Goal: Task Accomplishment & Management: Use online tool/utility

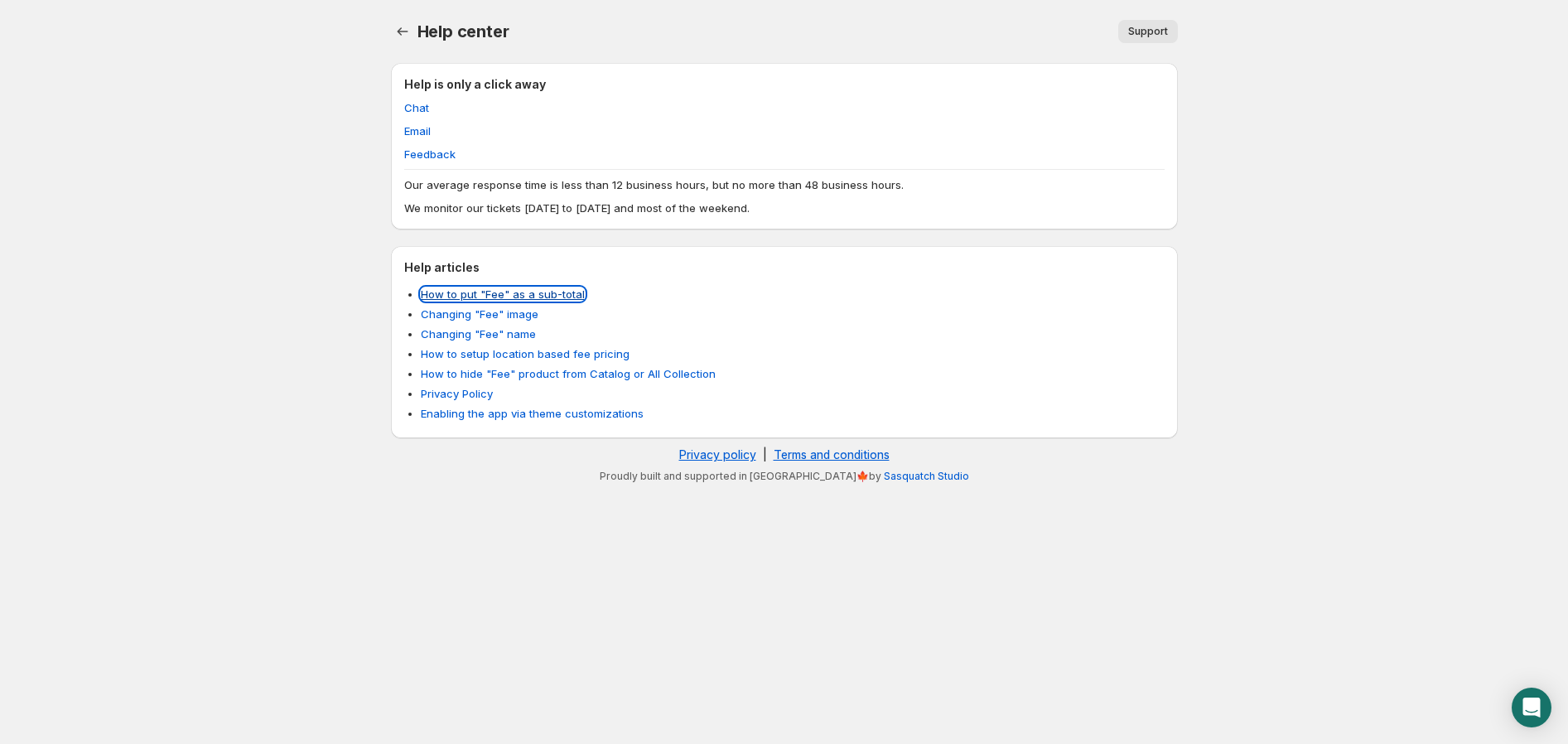
click at [520, 297] on link "How to put "Fee" as a sub-total" at bounding box center [502, 294] width 164 height 13
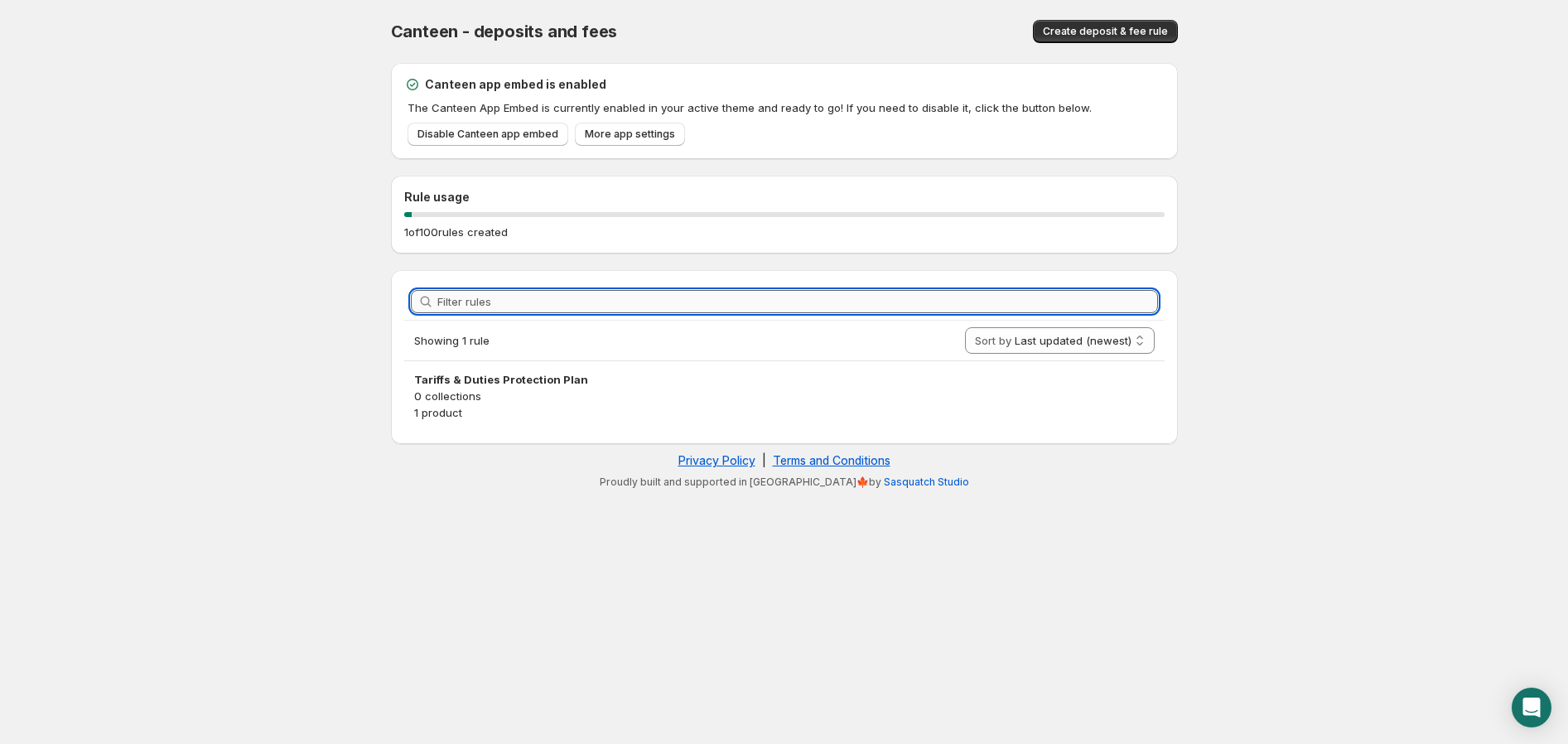
click at [576, 303] on input "Filter rules" at bounding box center [797, 301] width 721 height 23
click at [1061, 532] on body "Home Help Canteen - deposits and fees. This page is ready Canteen - deposits an…" at bounding box center [784, 372] width 1568 height 744
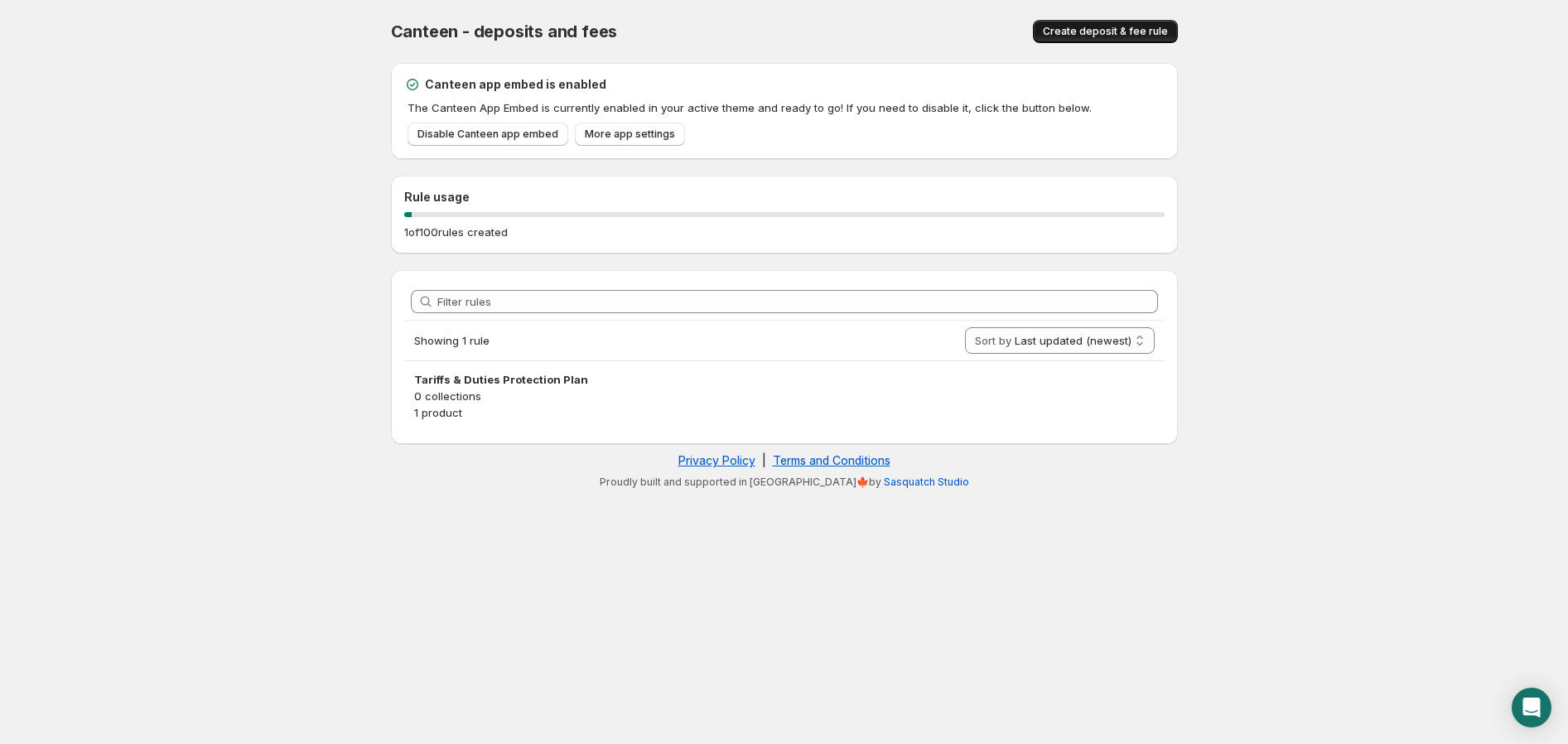
click at [1095, 37] on span "Create deposit & fee rule" at bounding box center [1105, 32] width 125 height 13
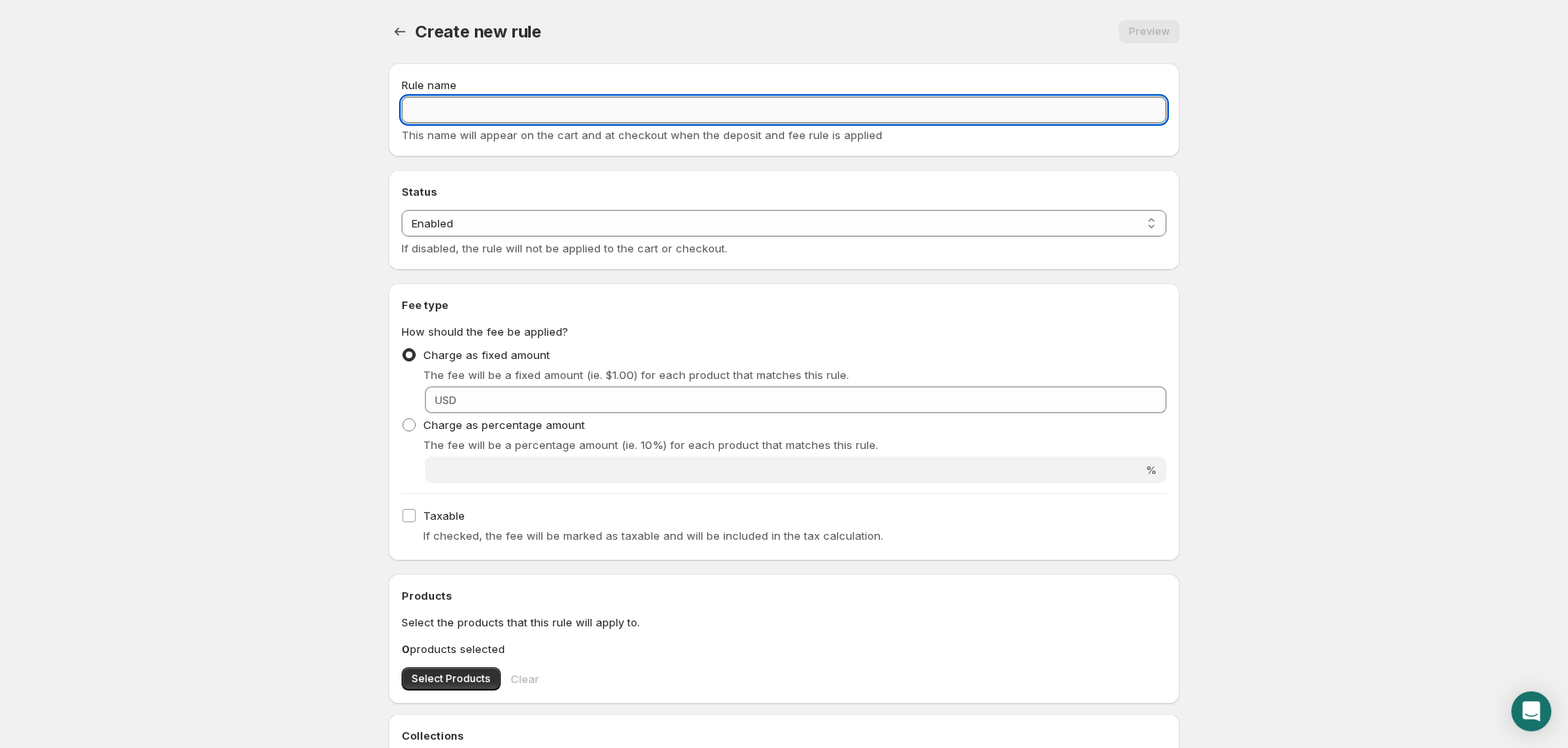
click at [429, 111] on input "Rule name" at bounding box center [783, 110] width 765 height 27
type input "Е"
type input "TA"
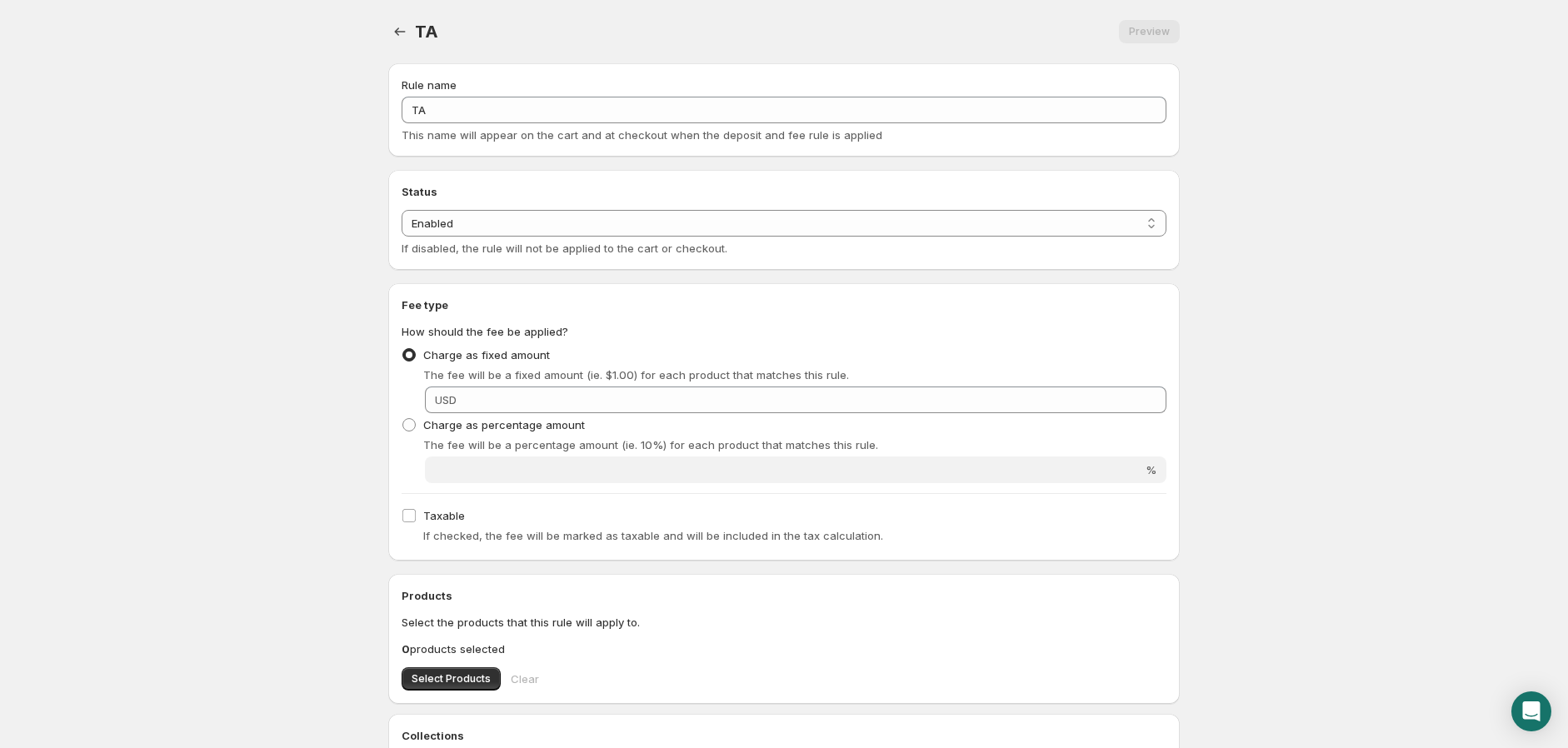
click at [389, 36] on div at bounding box center [402, 32] width 27 height 23
click at [395, 28] on icon "Settings" at bounding box center [399, 31] width 16 height 16
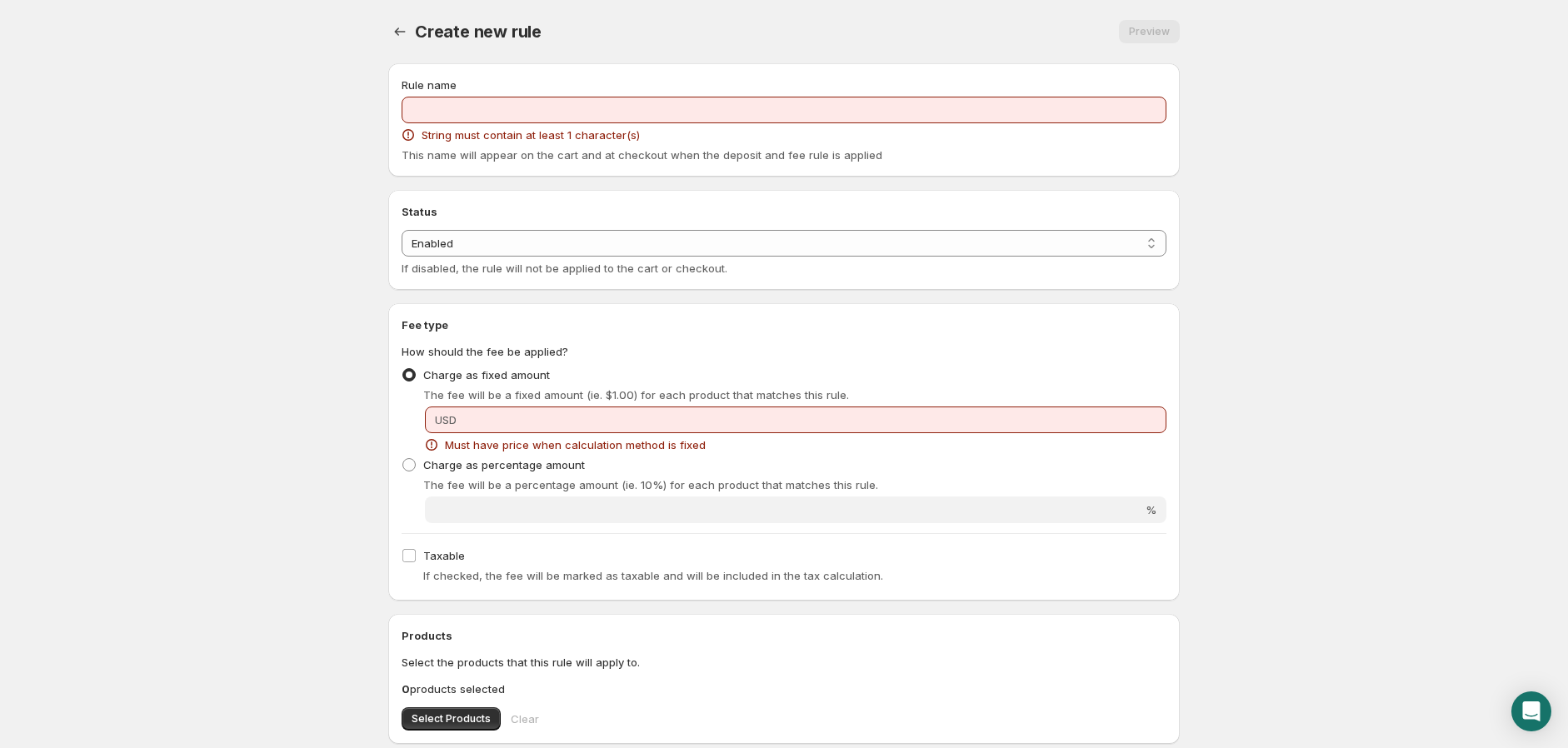
click at [403, 48] on div "Create new rule. This page is ready Create new rule Preview More actions Preview" at bounding box center [784, 32] width 792 height 64
click at [403, 38] on icon "Settings" at bounding box center [399, 31] width 16 height 16
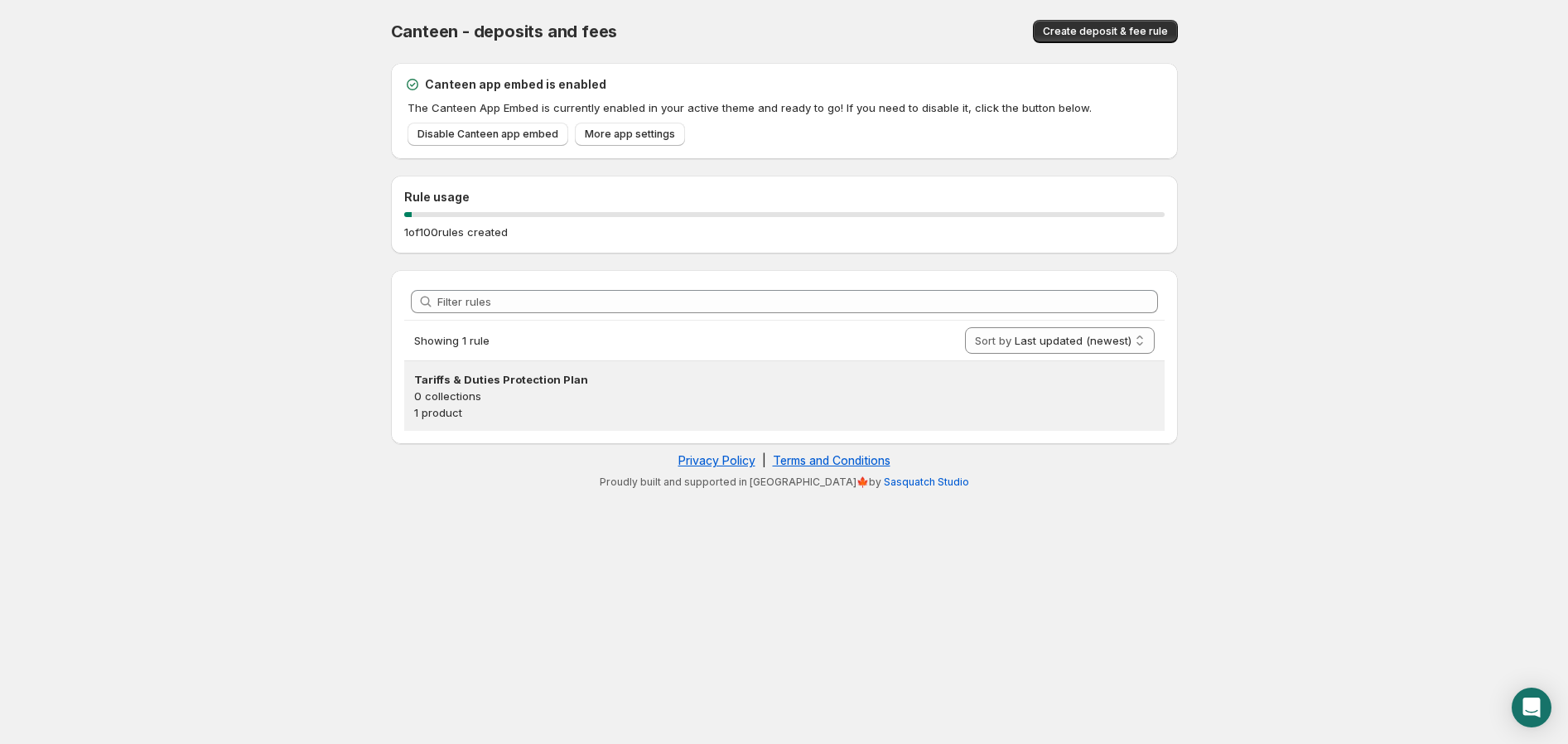
click at [497, 392] on p "0 collections" at bounding box center [784, 395] width 740 height 16
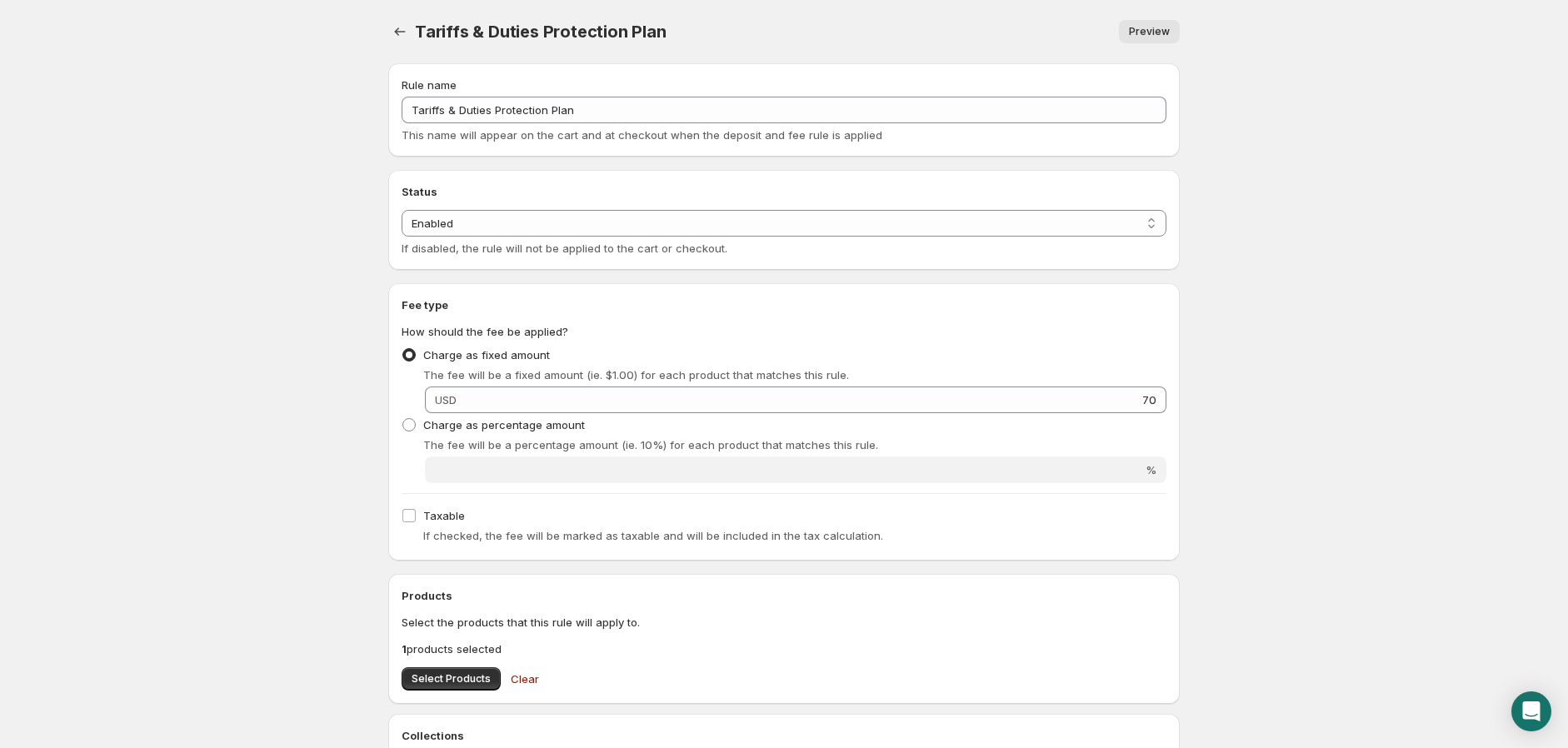
click at [496, 123] on div "Rule name Tariffs & Duties Protection Plan This name will appear on the cart an…" at bounding box center [783, 109] width 765 height 67
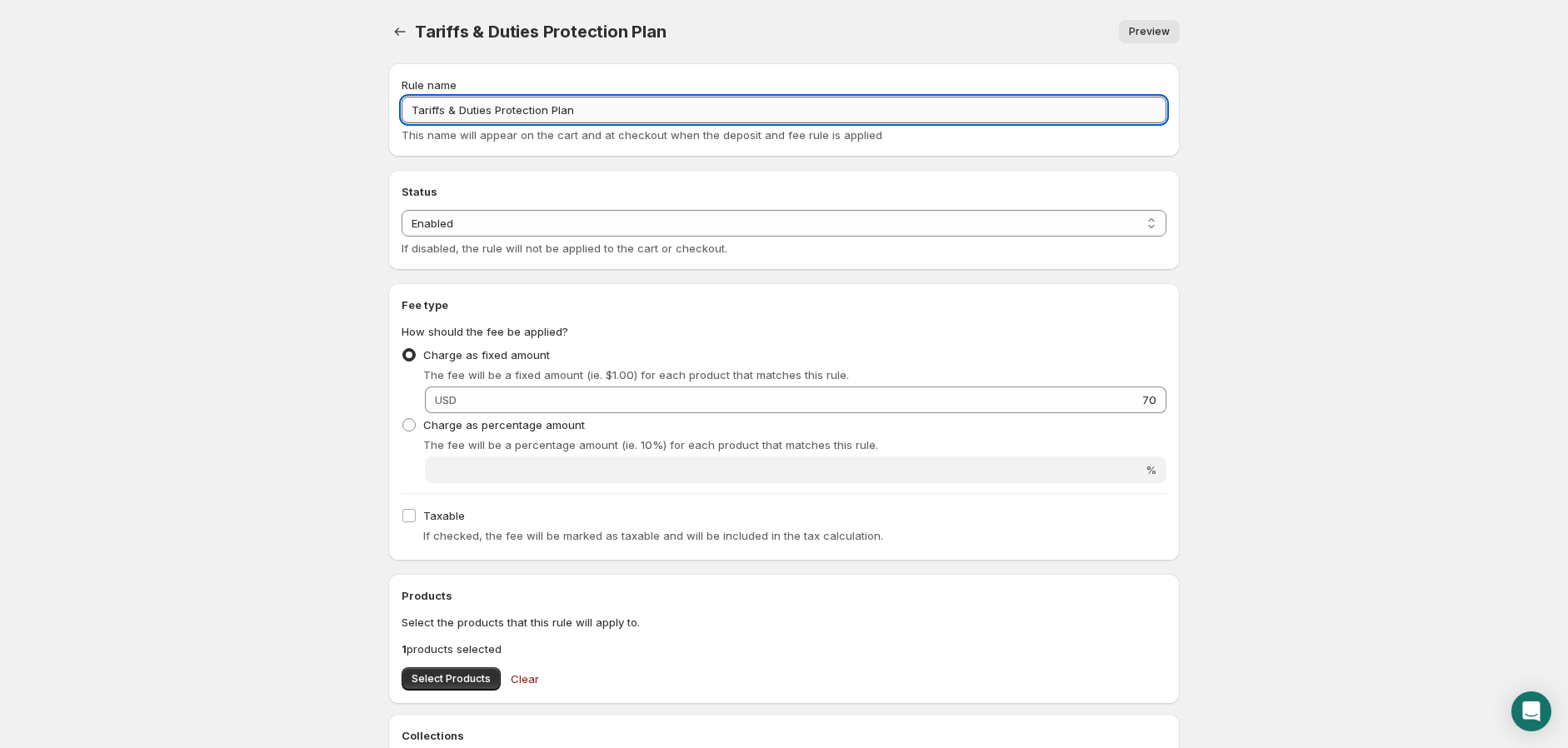
click at [494, 117] on input "Tariffs & Duties Protection Plan" at bounding box center [783, 110] width 765 height 27
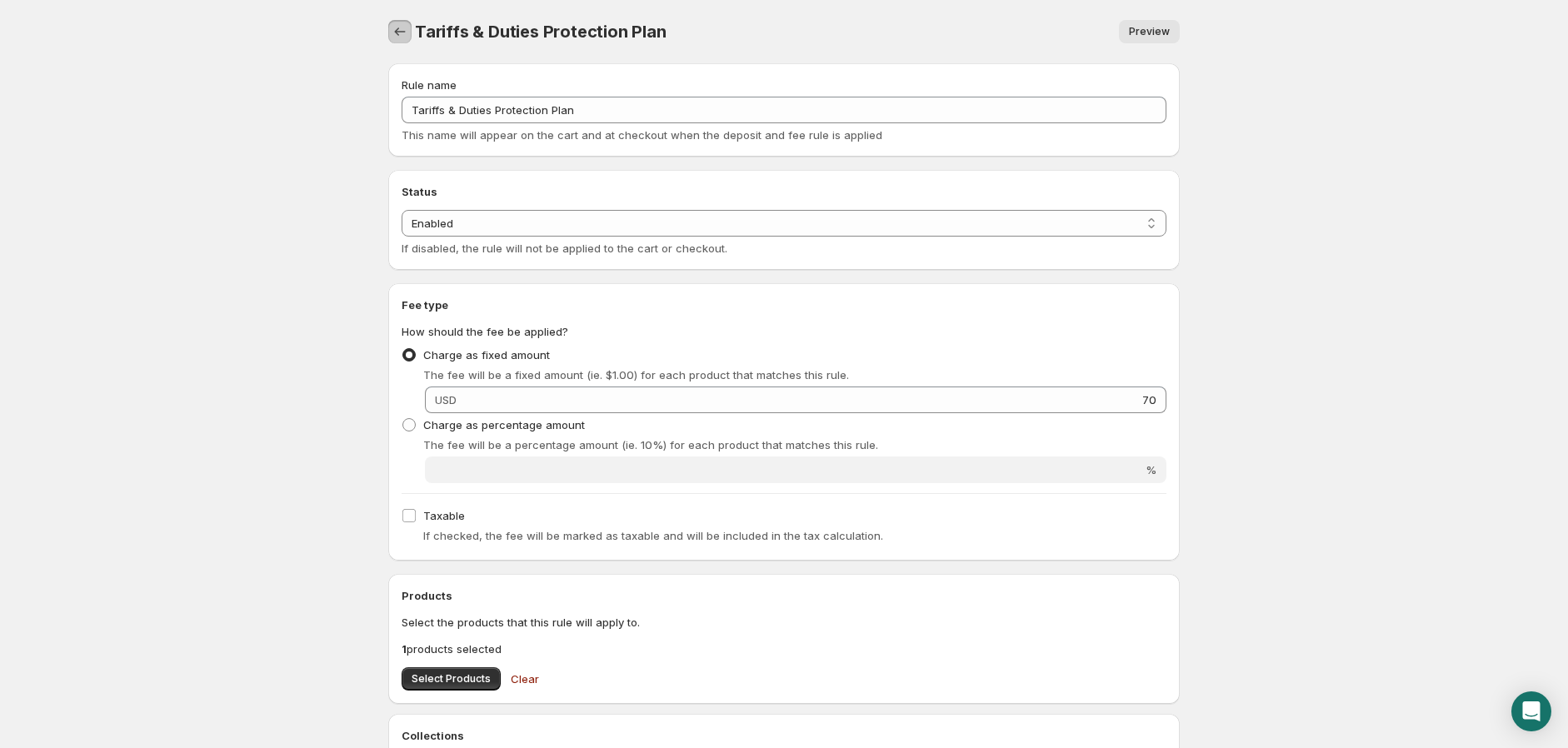
click at [392, 30] on icon "Settings" at bounding box center [399, 31] width 16 height 16
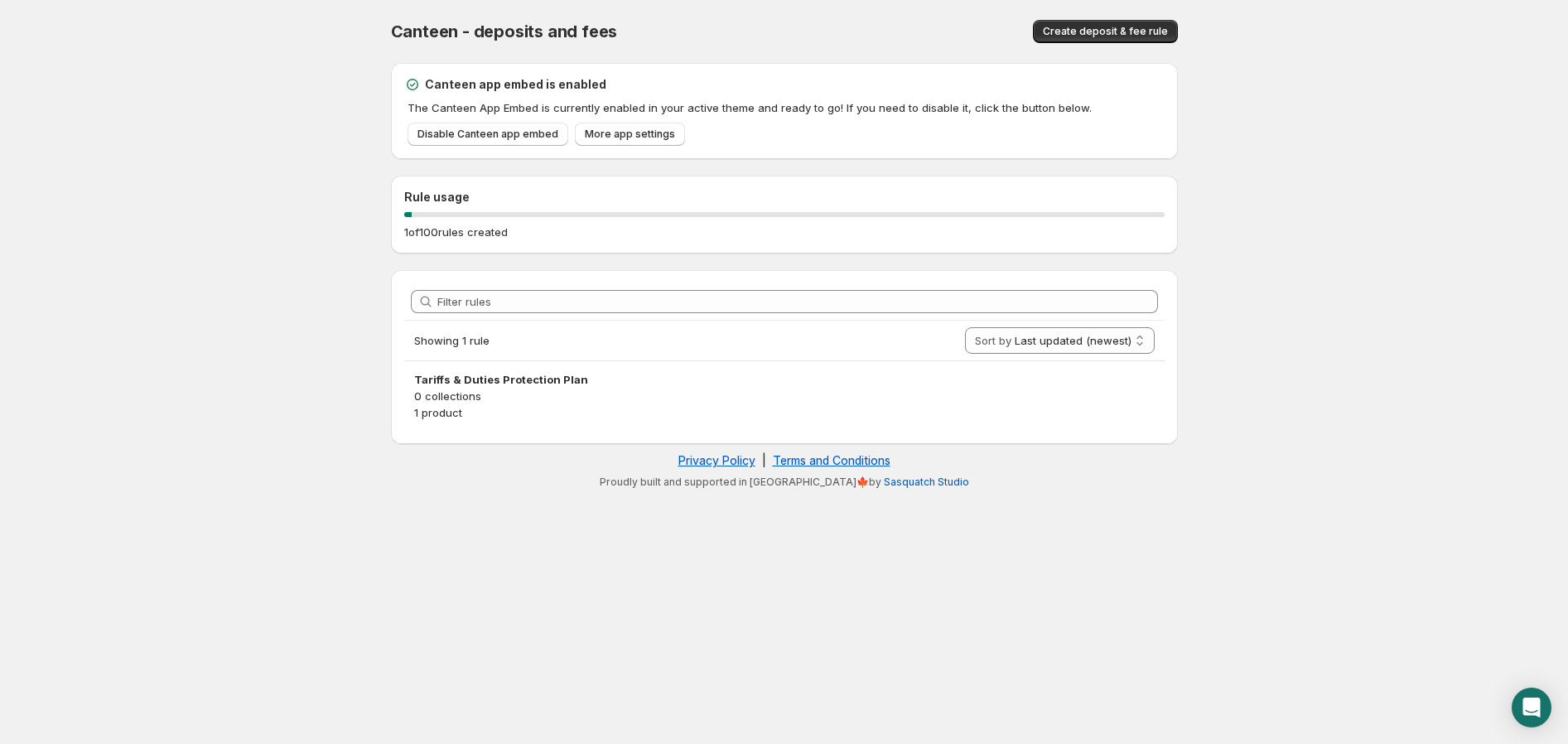
click at [1091, 44] on div "Canteen - deposits and fees. This page is ready Canteen - deposits and fees Cre…" at bounding box center [784, 32] width 787 height 63
click at [1091, 35] on span "Create deposit & fee rule" at bounding box center [1105, 32] width 125 height 13
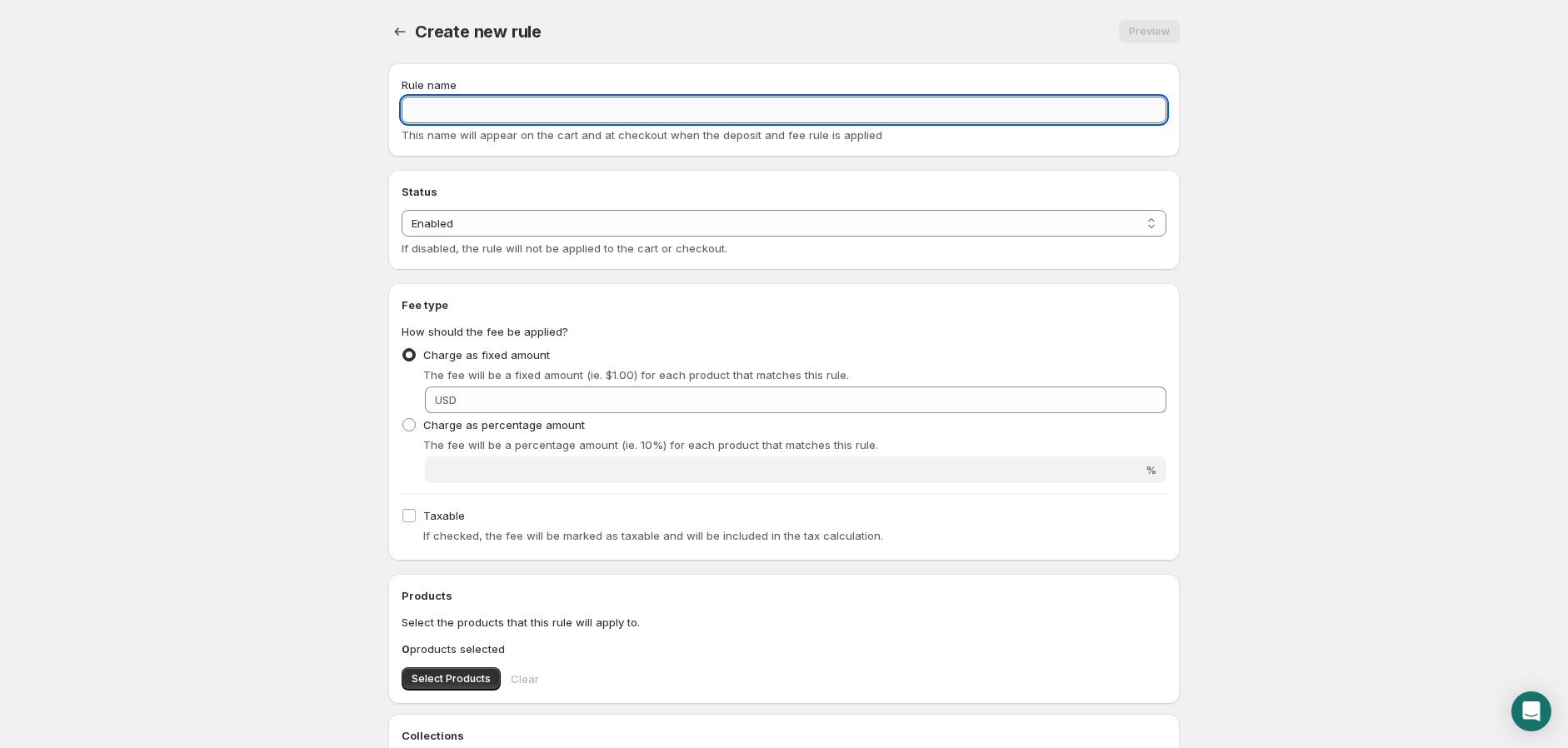
click at [534, 104] on input "Rule name" at bounding box center [783, 110] width 765 height 27
paste input "Tariffs & Duties Protection Plan"
type input "Tariffs & Duties Protection Plan"
click at [1383, 218] on body "Home Help Tariffs & Duties Protection Plan. This page is ready Tariffs & Duties…" at bounding box center [784, 374] width 1568 height 748
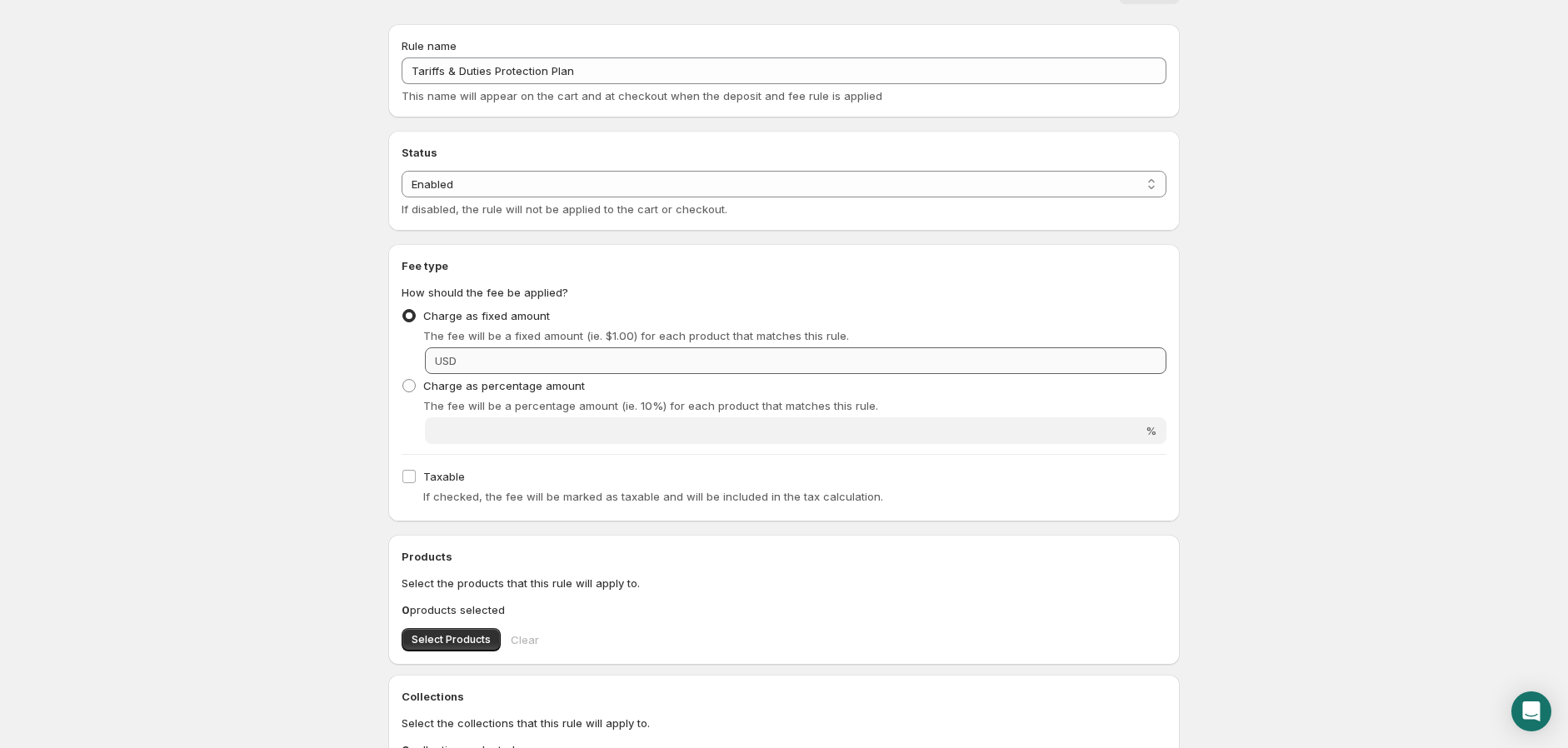
scroll to position [93, 0]
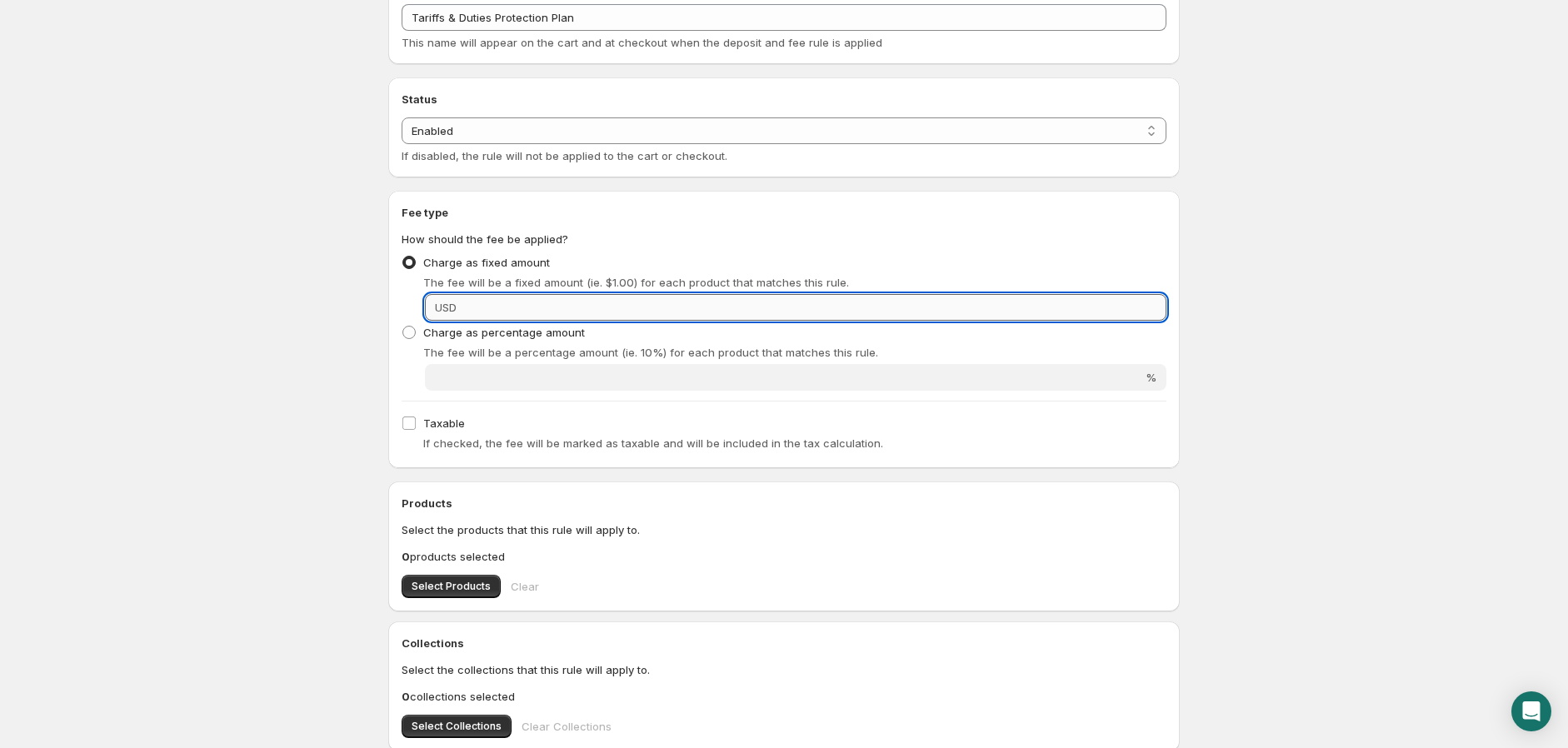
click at [494, 304] on input "Fixed amount" at bounding box center [814, 307] width 705 height 27
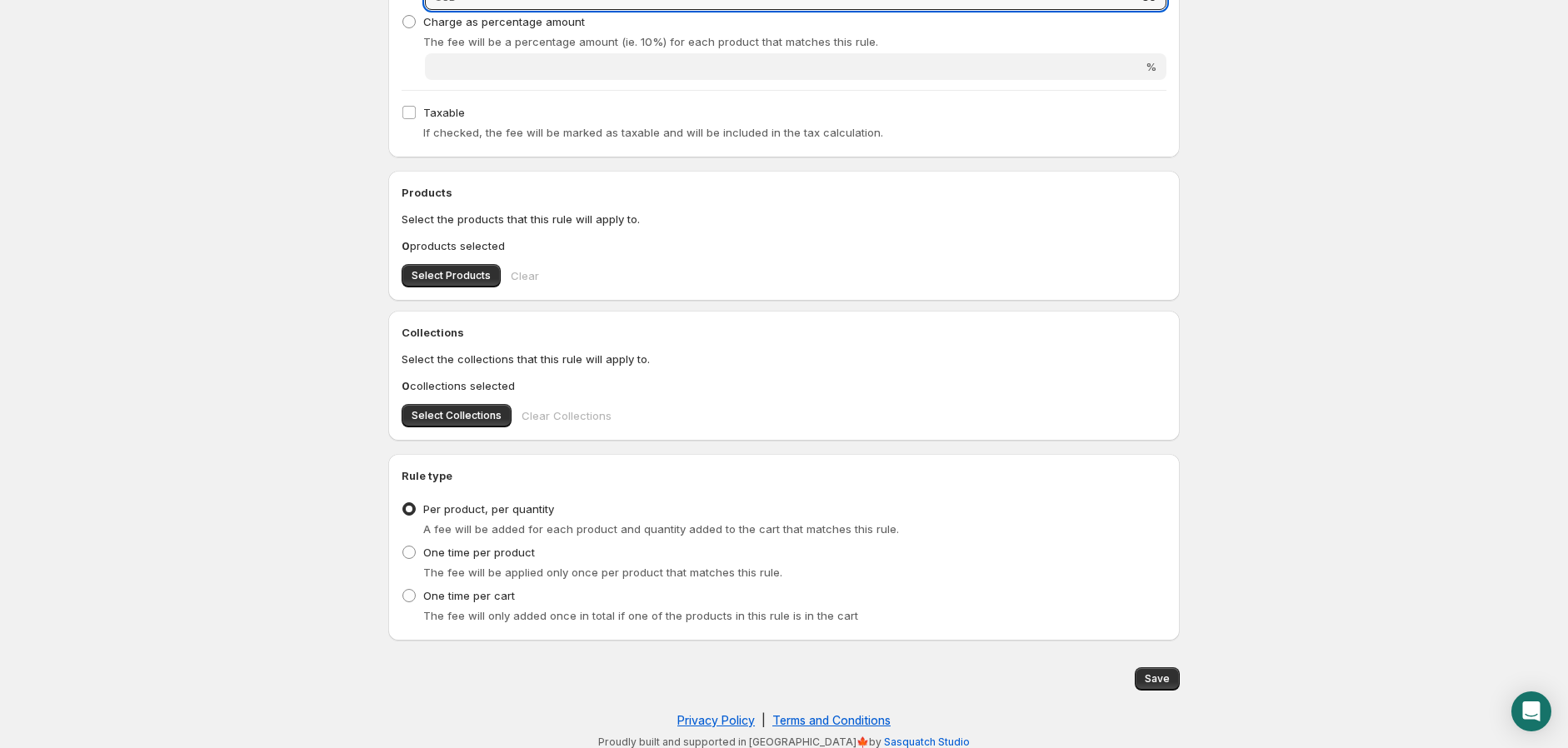
scroll to position [411, 0]
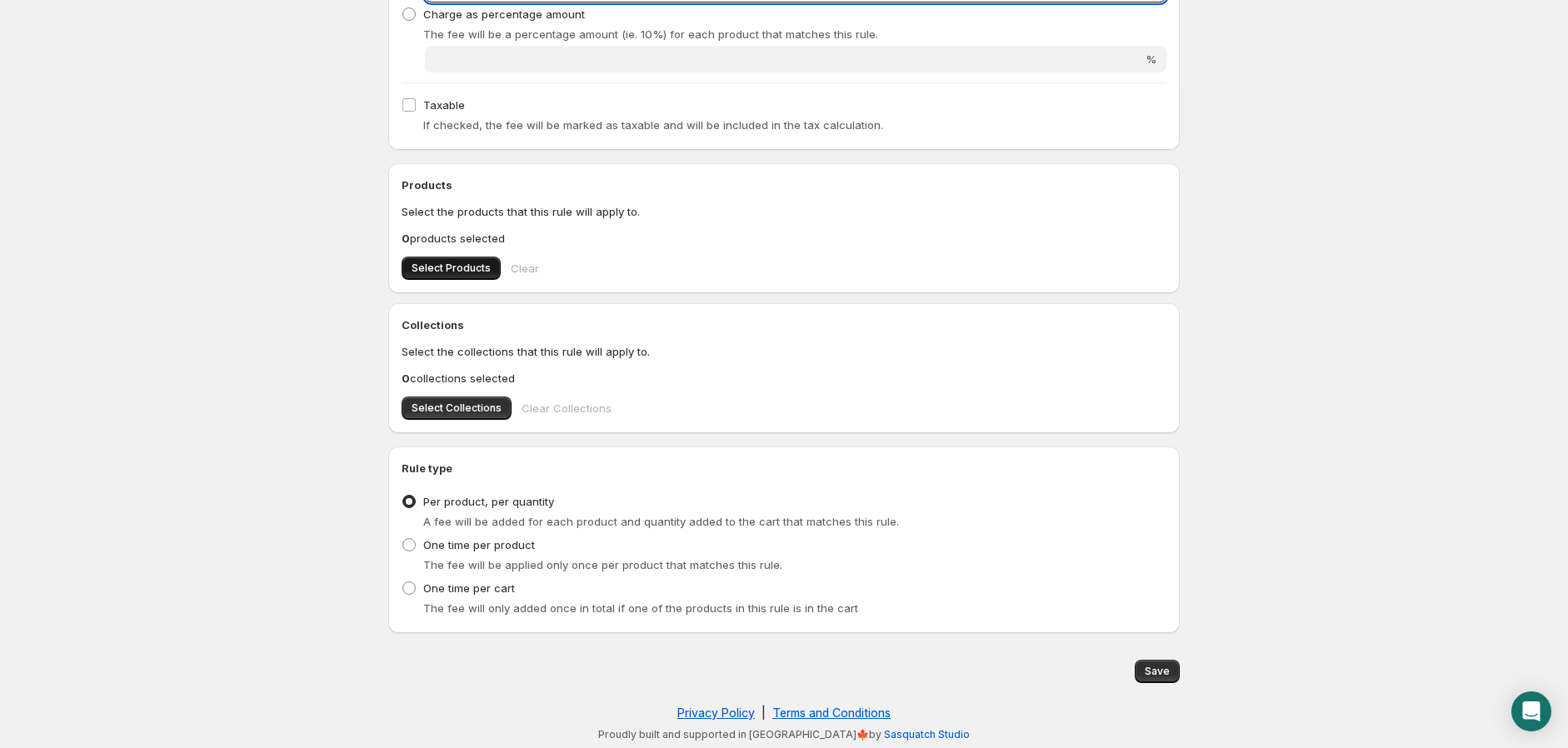
type input "80"
click at [439, 266] on span "Select Products" at bounding box center [451, 268] width 79 height 13
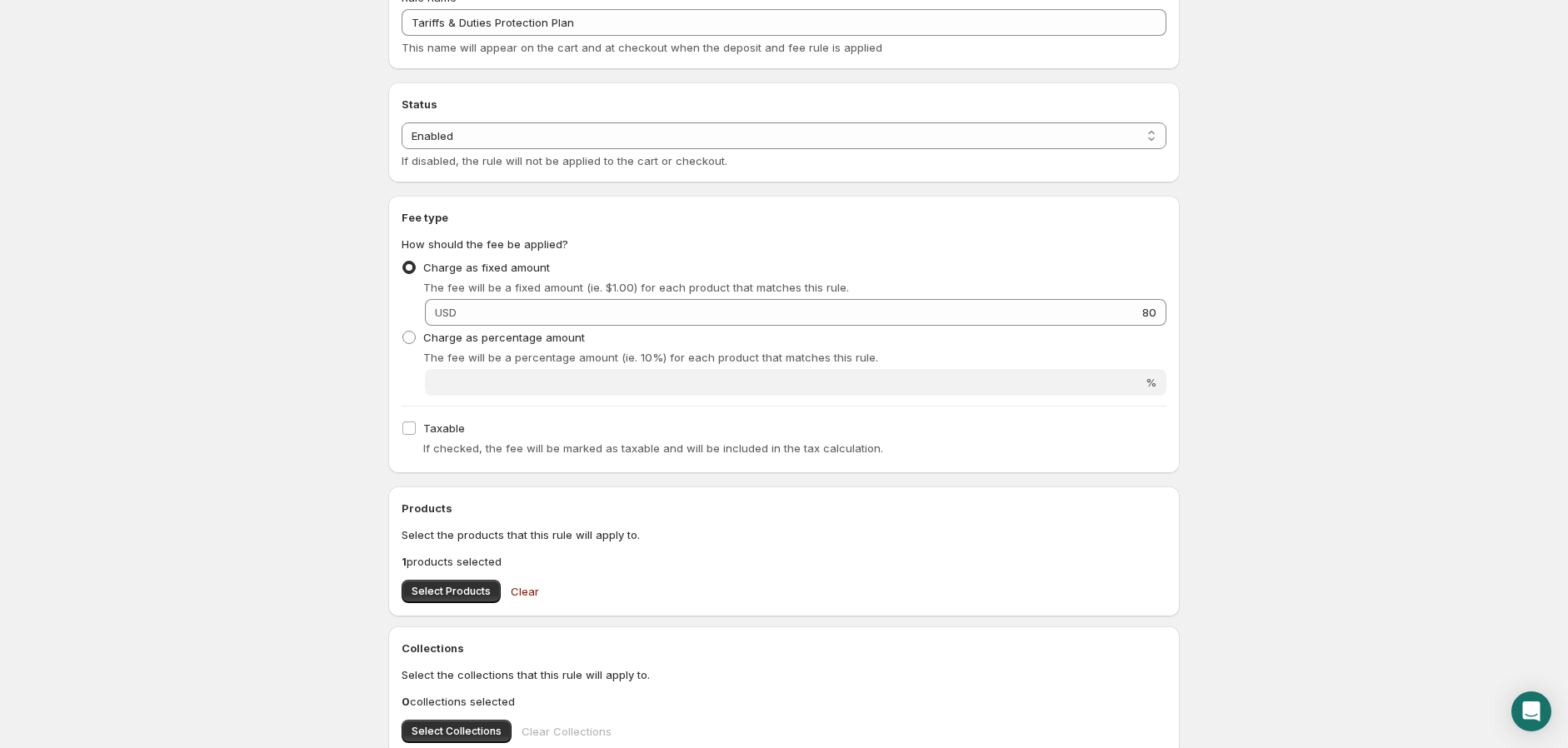
scroll to position [0, 0]
click at [478, 579] on span "Select Products" at bounding box center [451, 586] width 79 height 13
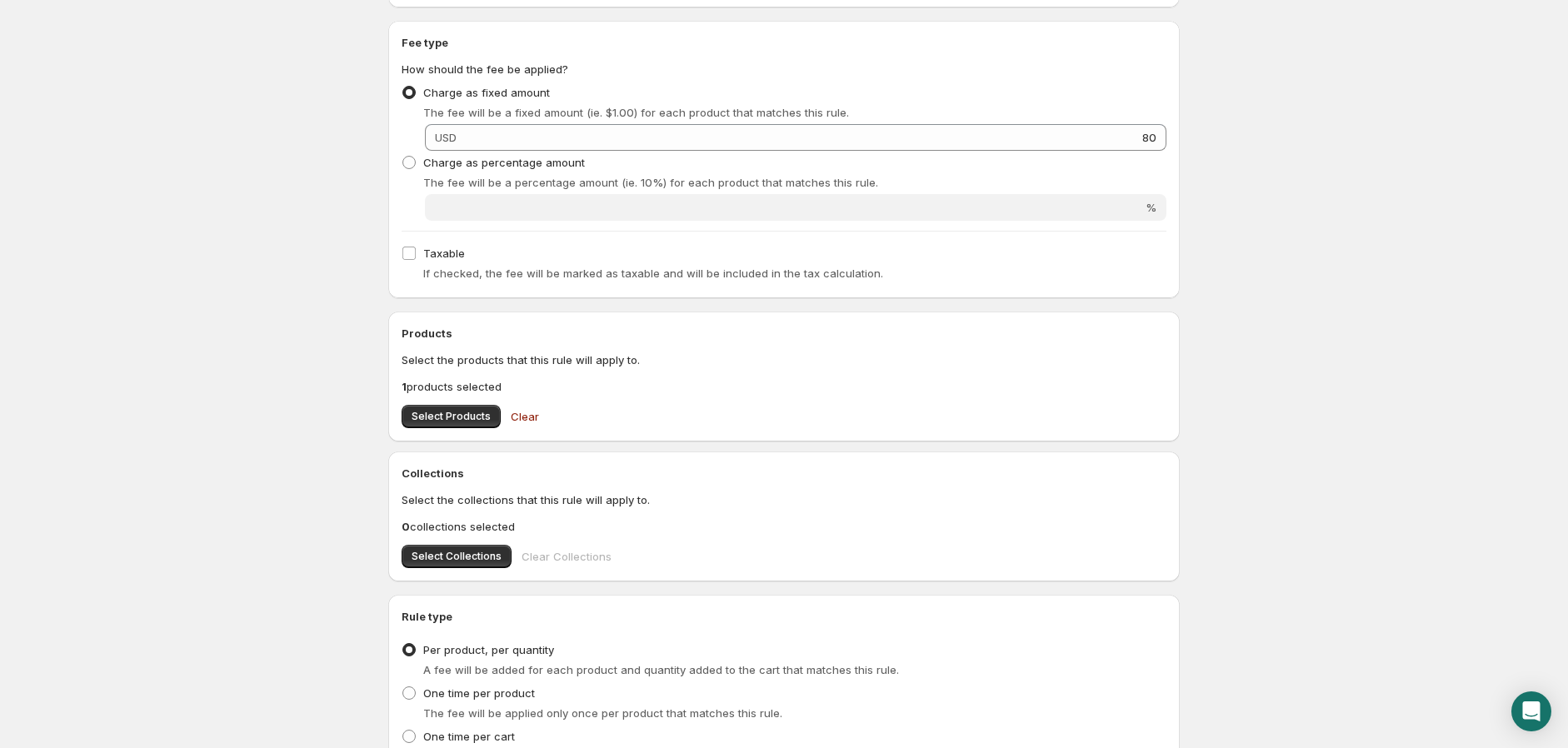
scroll to position [411, 0]
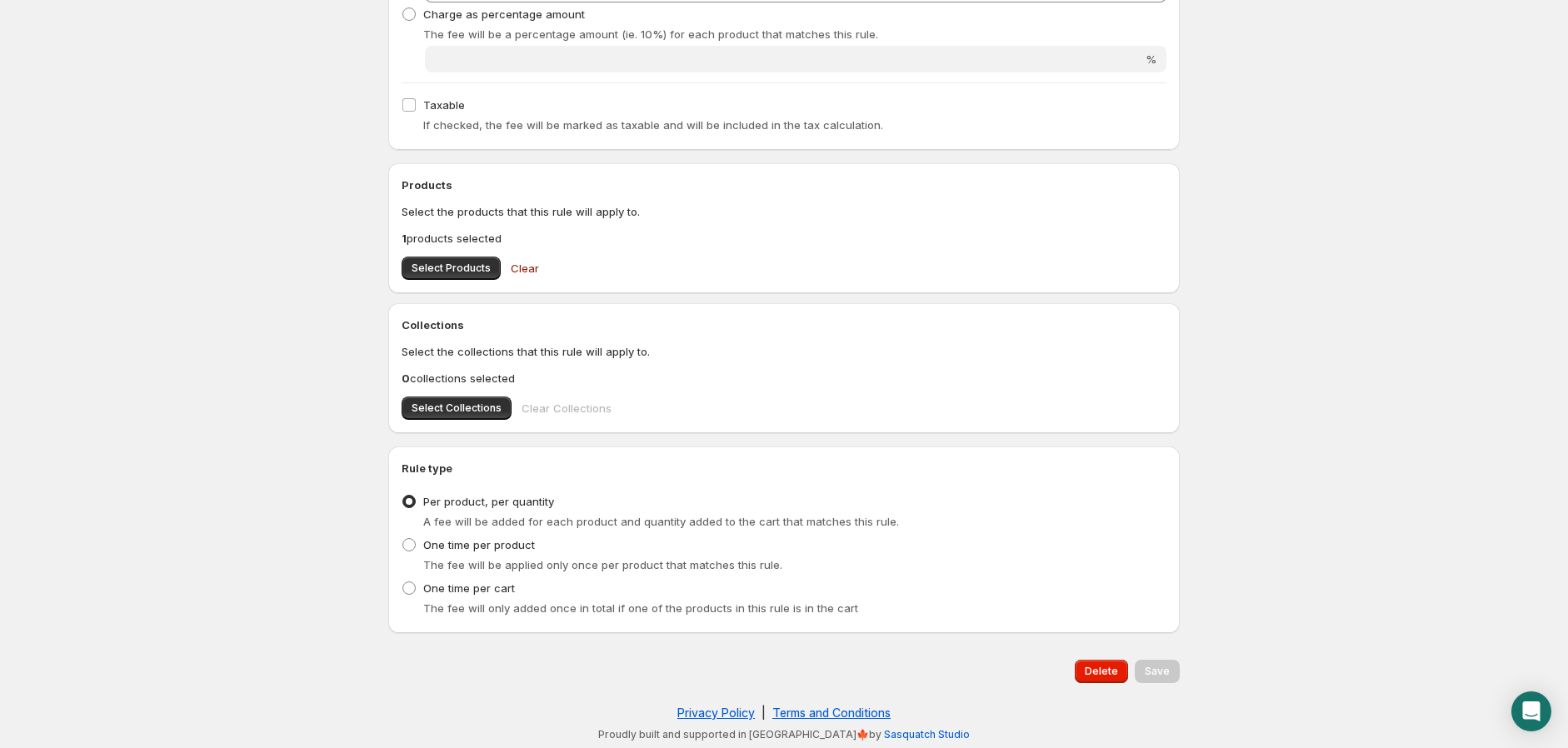
click at [1150, 675] on div "Save" at bounding box center [1157, 671] width 45 height 23
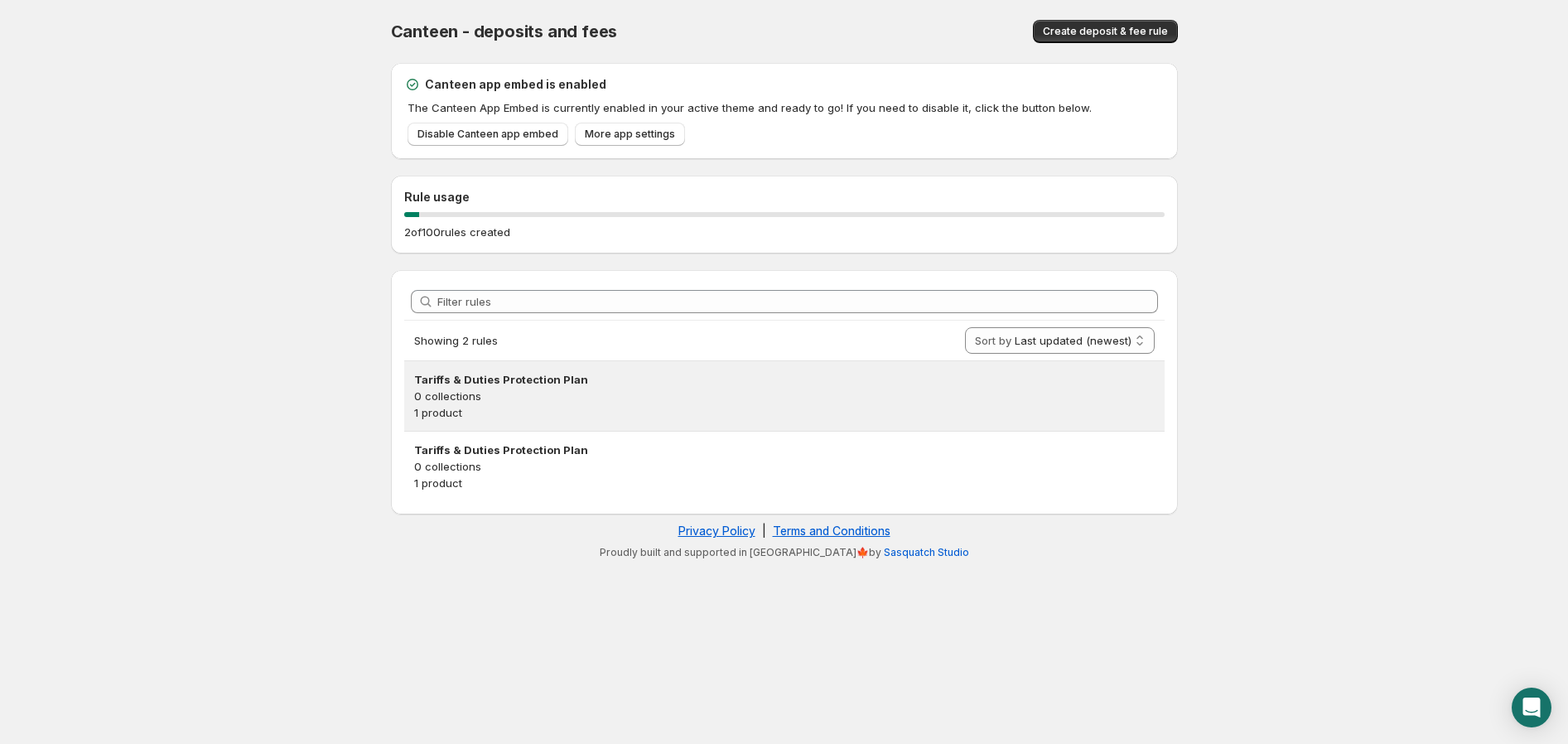
click at [484, 385] on h3 "Tariffs & Duties Protection Plan" at bounding box center [784, 379] width 740 height 16
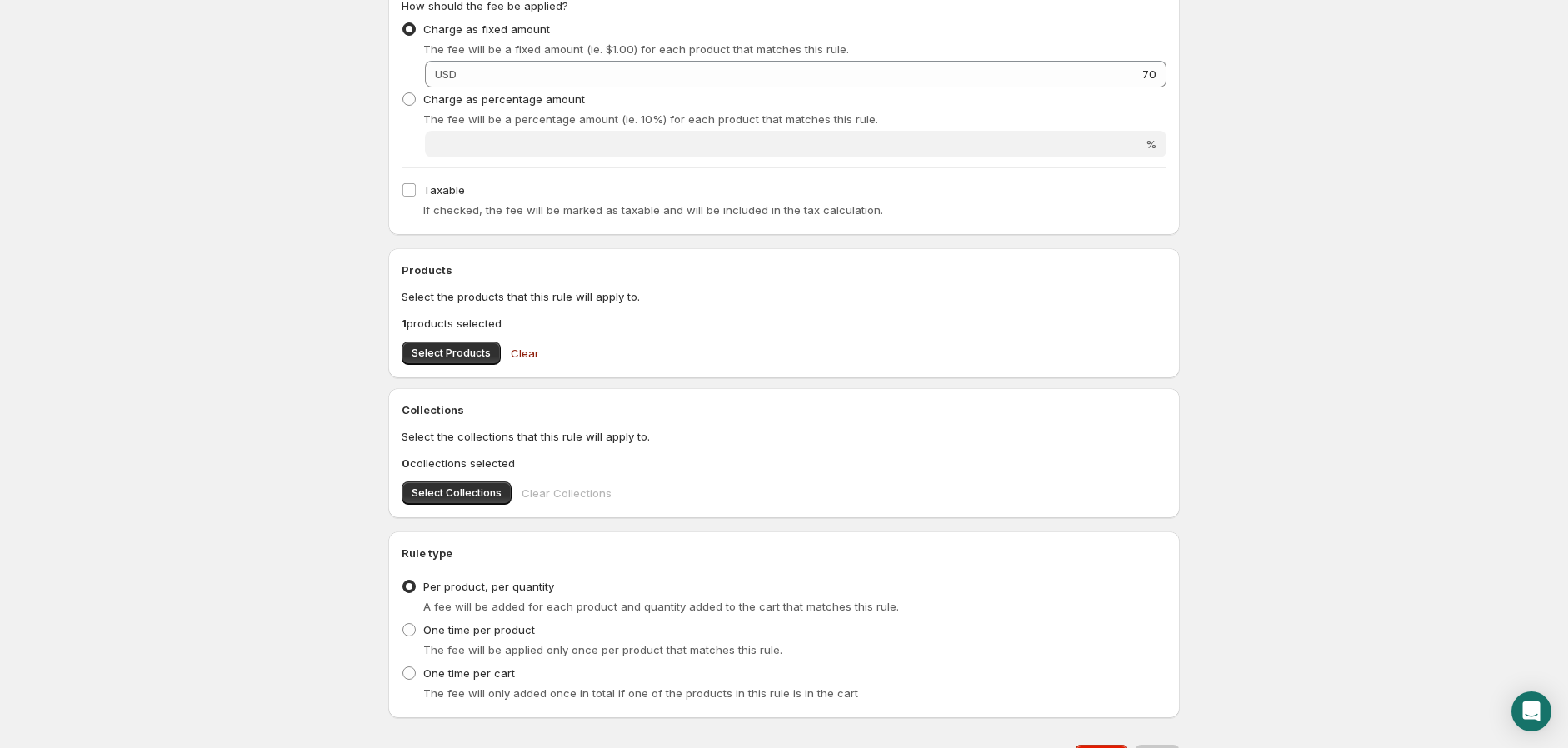
scroll to position [318, 0]
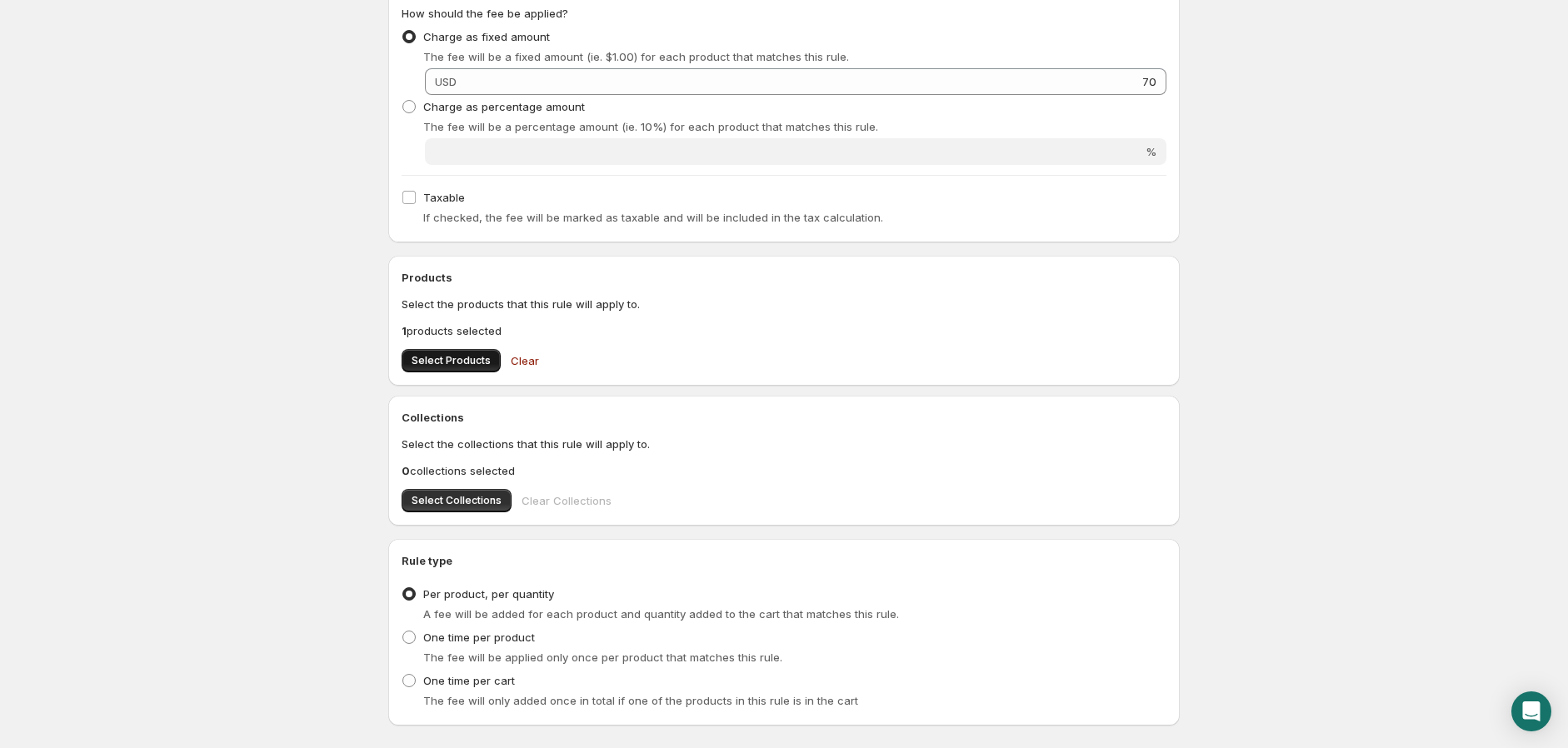
click at [446, 366] on span "Select Products" at bounding box center [451, 361] width 79 height 13
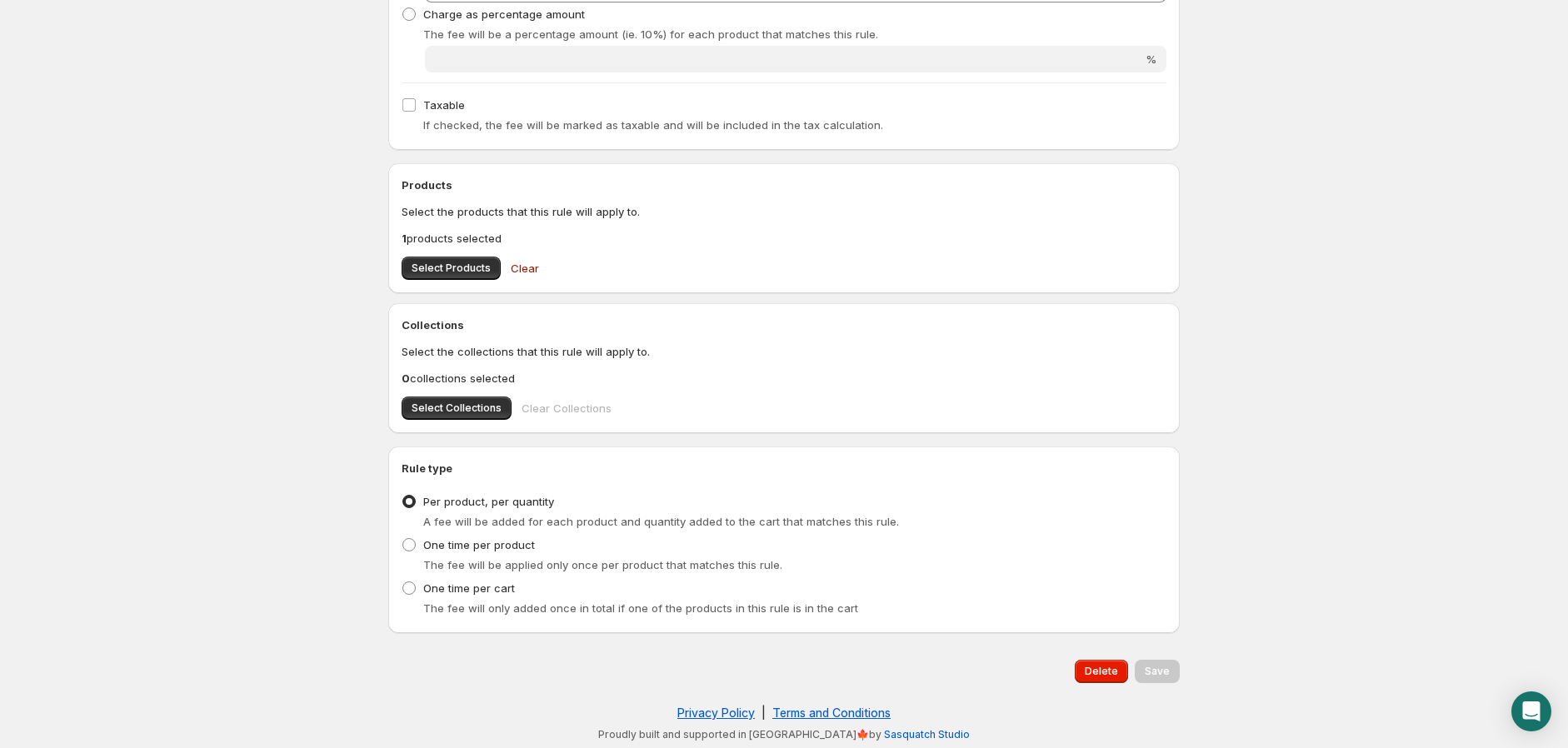
scroll to position [0, 0]
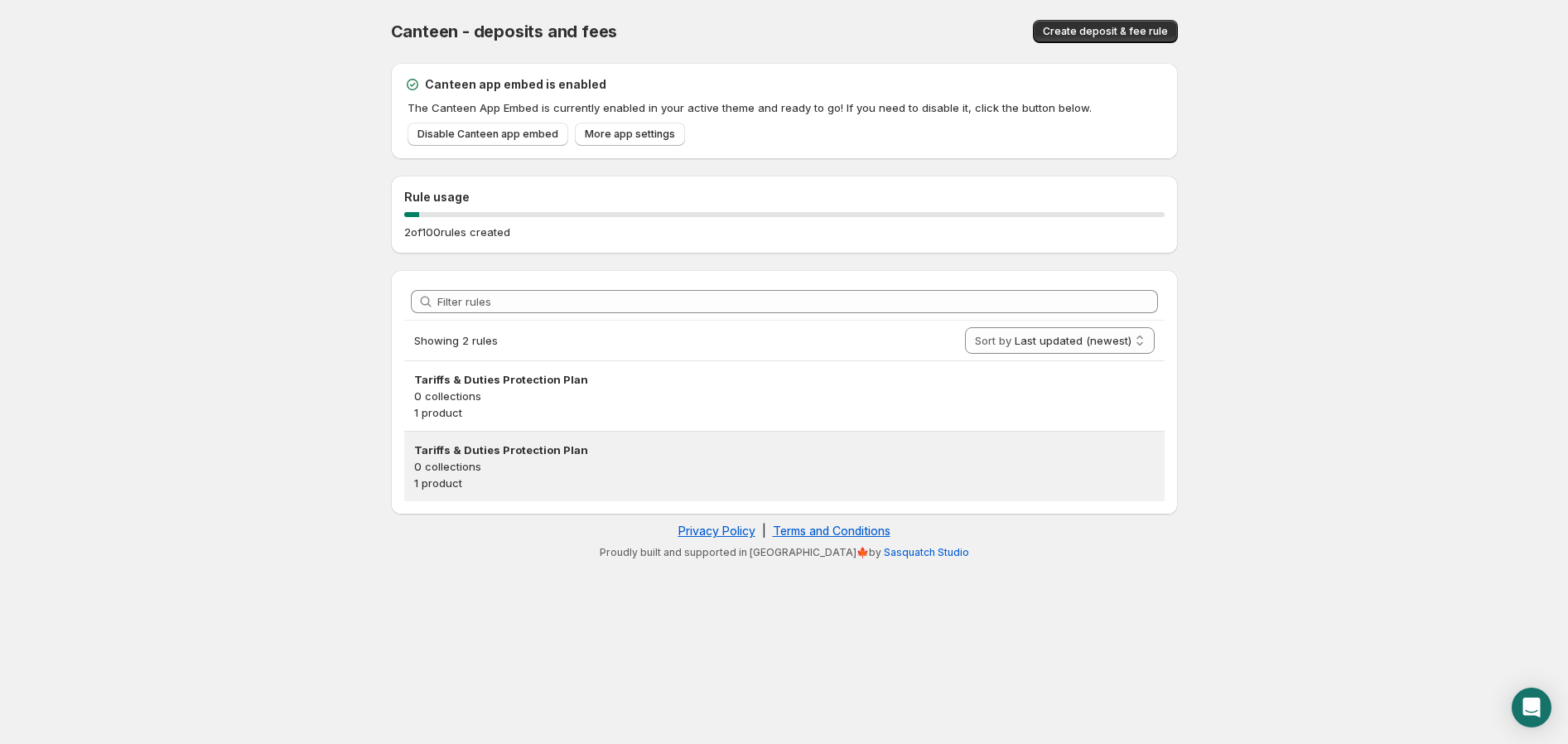
click at [443, 454] on h3 "Tariffs & Duties Protection Plan" at bounding box center [784, 450] width 740 height 16
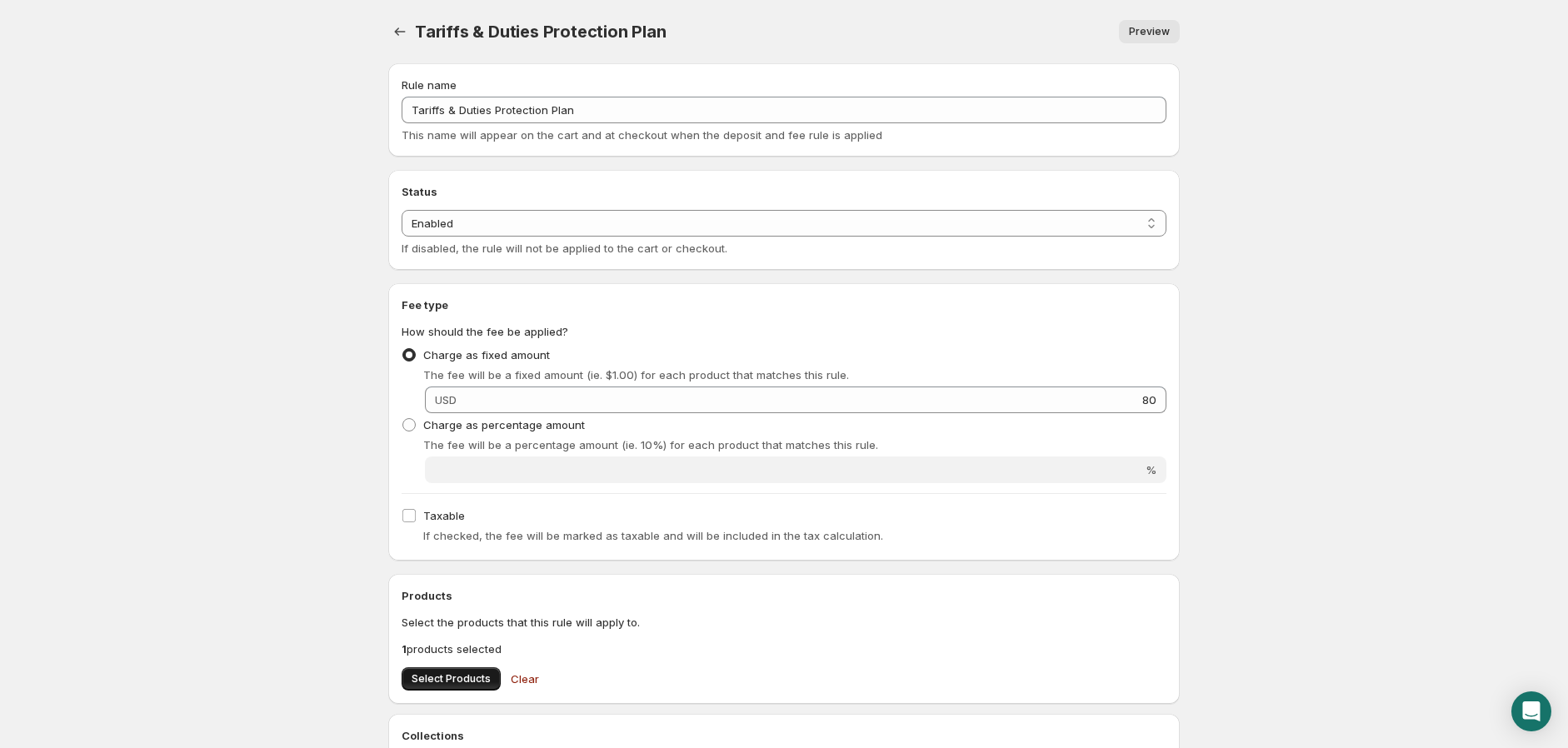
click at [451, 678] on span "Select Products" at bounding box center [451, 679] width 79 height 13
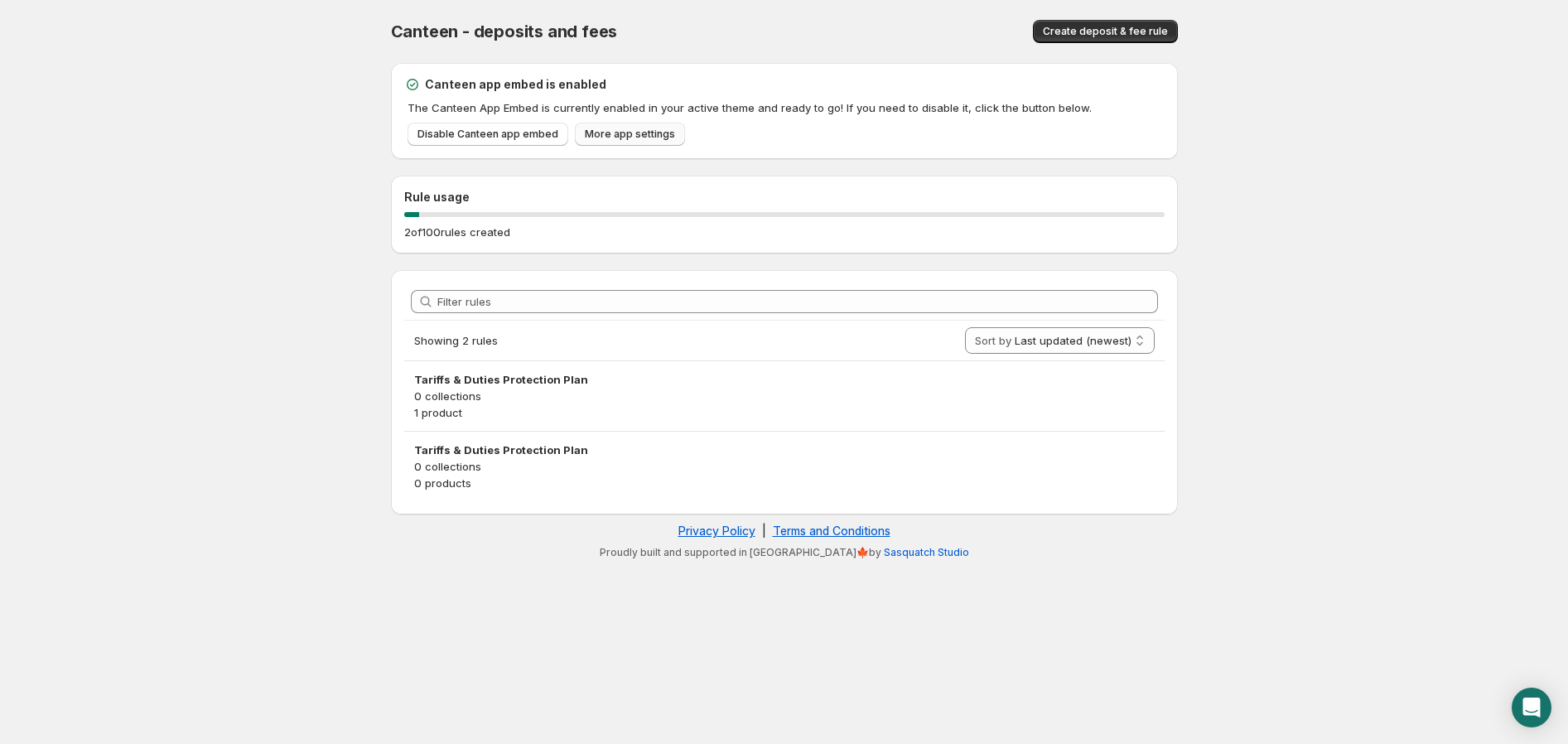
click at [633, 126] on link "More app settings" at bounding box center [630, 134] width 110 height 23
drag, startPoint x: 166, startPoint y: 295, endPoint x: 157, endPoint y: 298, distance: 9.5
click at [157, 298] on body "Home Help Canteen - deposits and fees. This page is ready Canteen - deposits an…" at bounding box center [784, 372] width 1568 height 744
click at [224, 405] on body "Home Help Canteen - deposits and fees. This page is ready Canteen - deposits an…" at bounding box center [784, 372] width 1568 height 744
click at [1118, 728] on body "Home Help Canteen - deposits and fees. This page is ready Canteen - deposits an…" at bounding box center [784, 372] width 1568 height 744
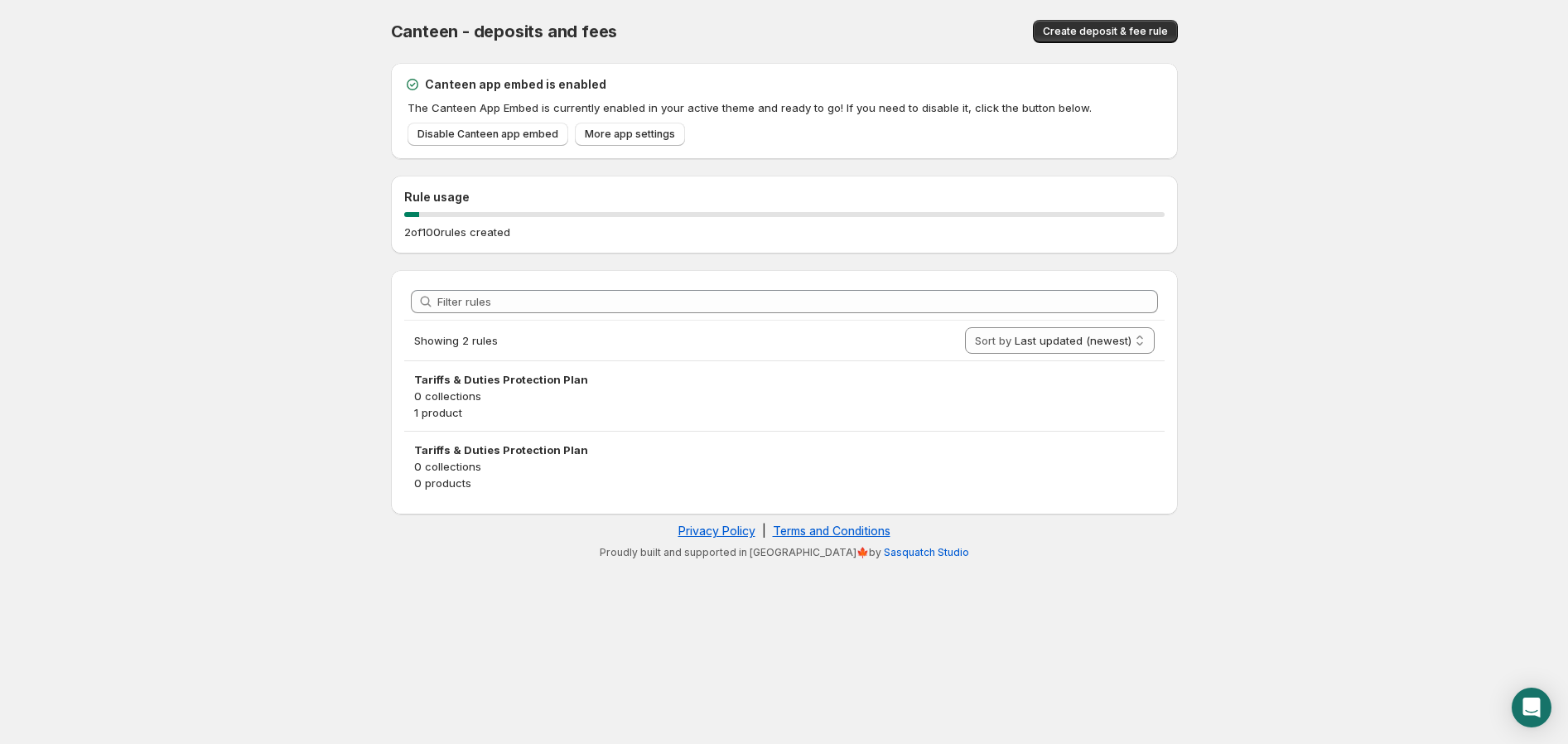
drag, startPoint x: 1128, startPoint y: 660, endPoint x: 1141, endPoint y: 643, distance: 21.4
click at [1135, 651] on body "Home Help Canteen - deposits and fees. This page is ready Canteen - deposits an…" at bounding box center [784, 372] width 1568 height 744
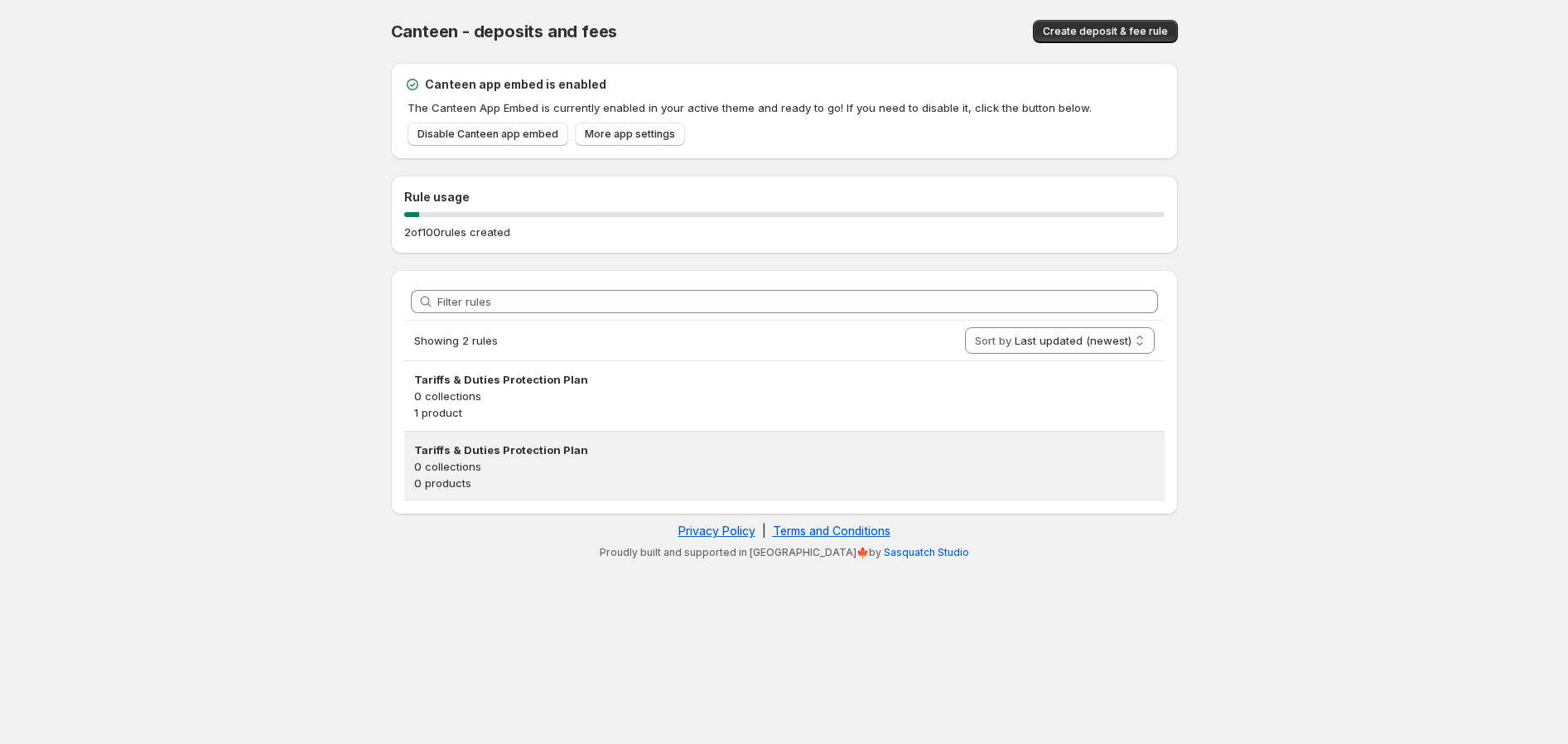
click at [503, 478] on p "0 products" at bounding box center [784, 482] width 740 height 16
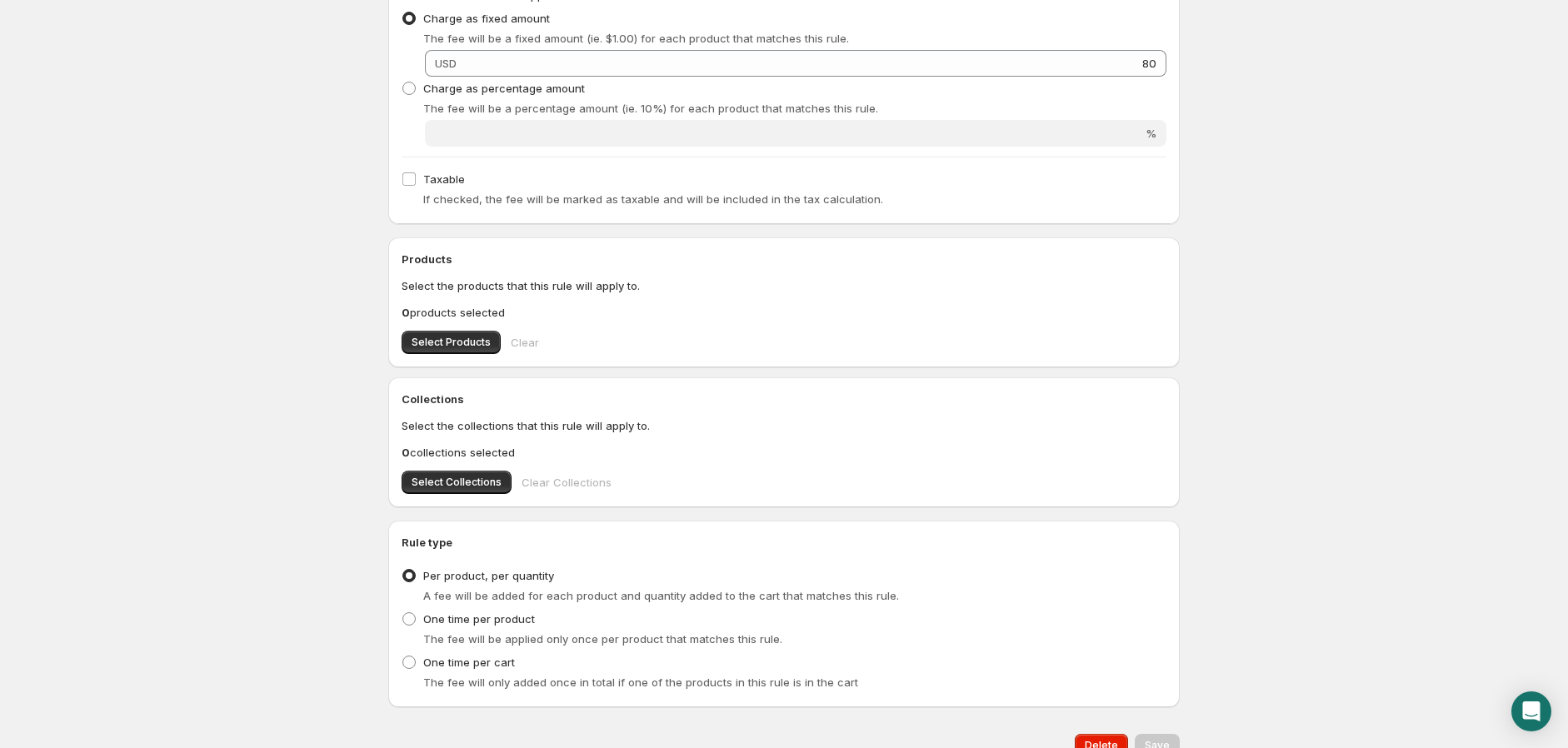
scroll to position [370, 0]
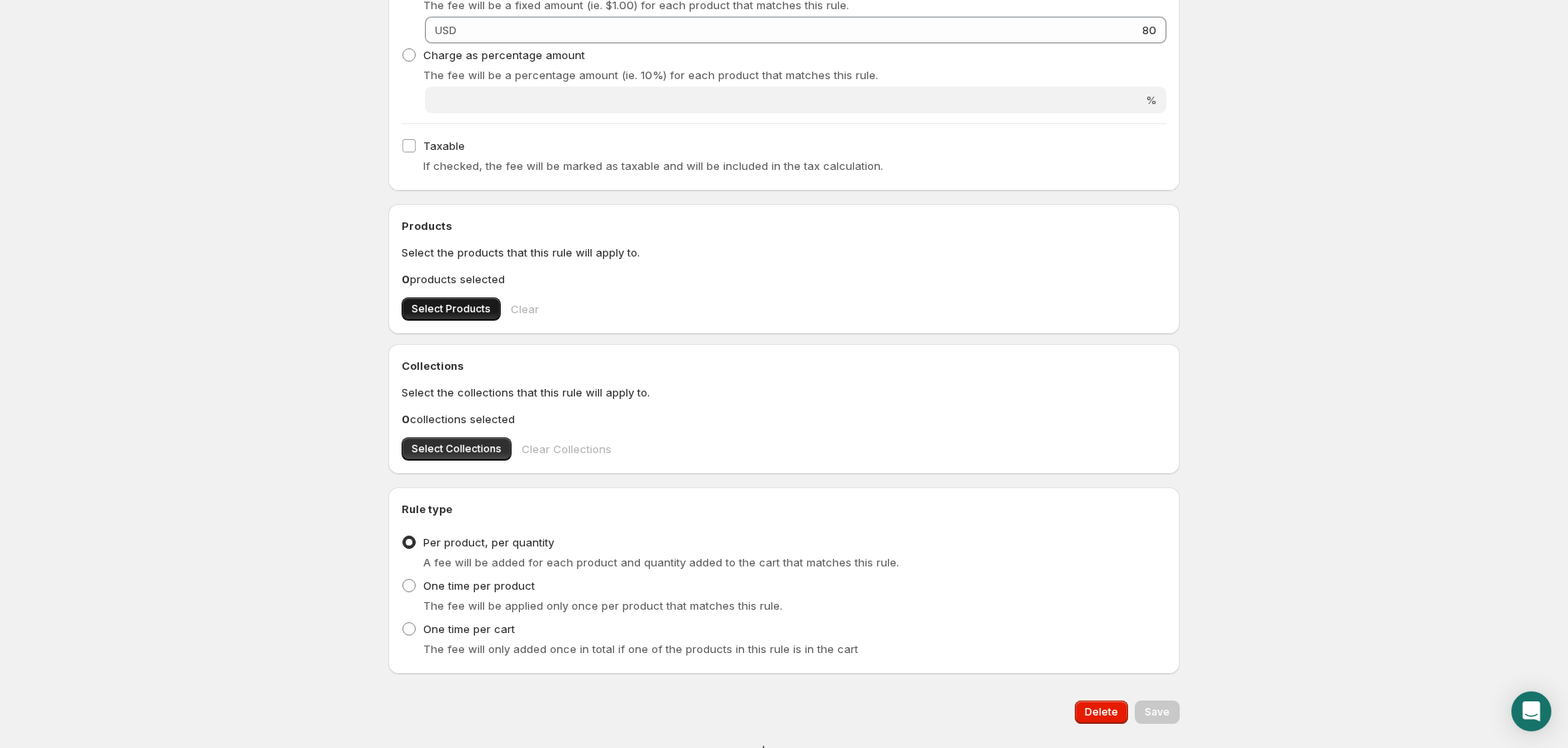
click at [447, 309] on span "Select Products" at bounding box center [451, 309] width 79 height 13
click at [1156, 707] on span "Save" at bounding box center [1157, 712] width 25 height 13
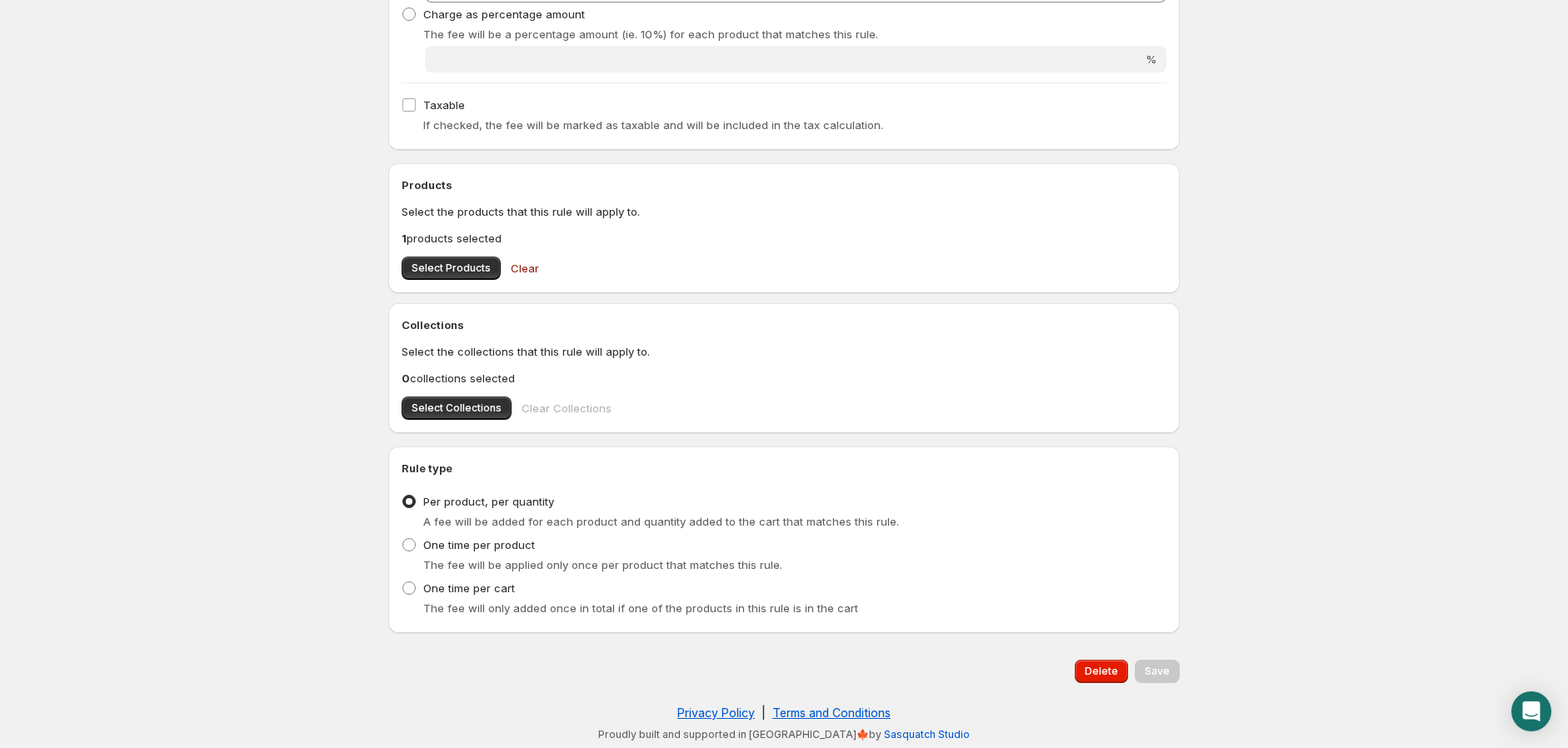
scroll to position [0, 0]
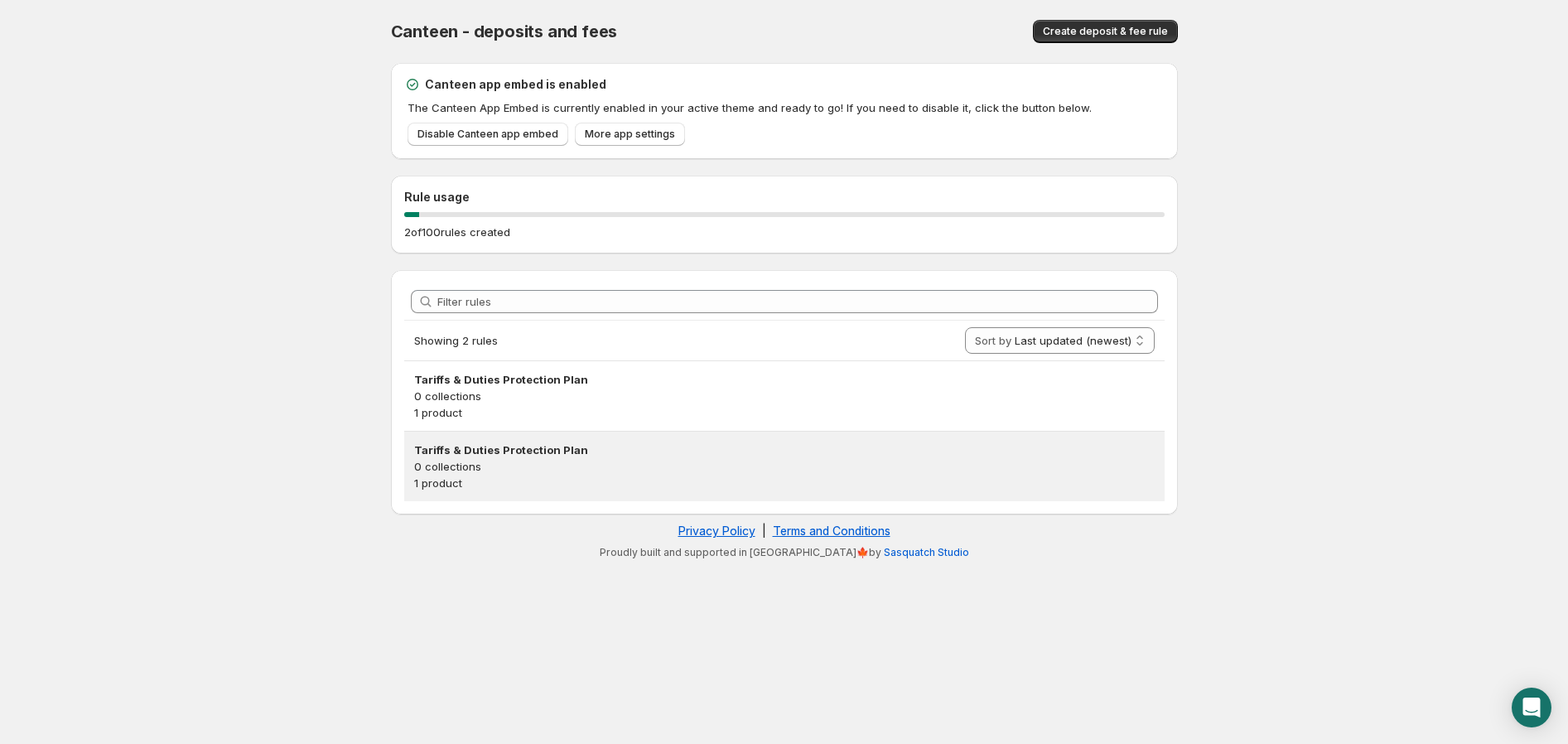
click at [466, 458] on p "0 collections" at bounding box center [784, 466] width 740 height 16
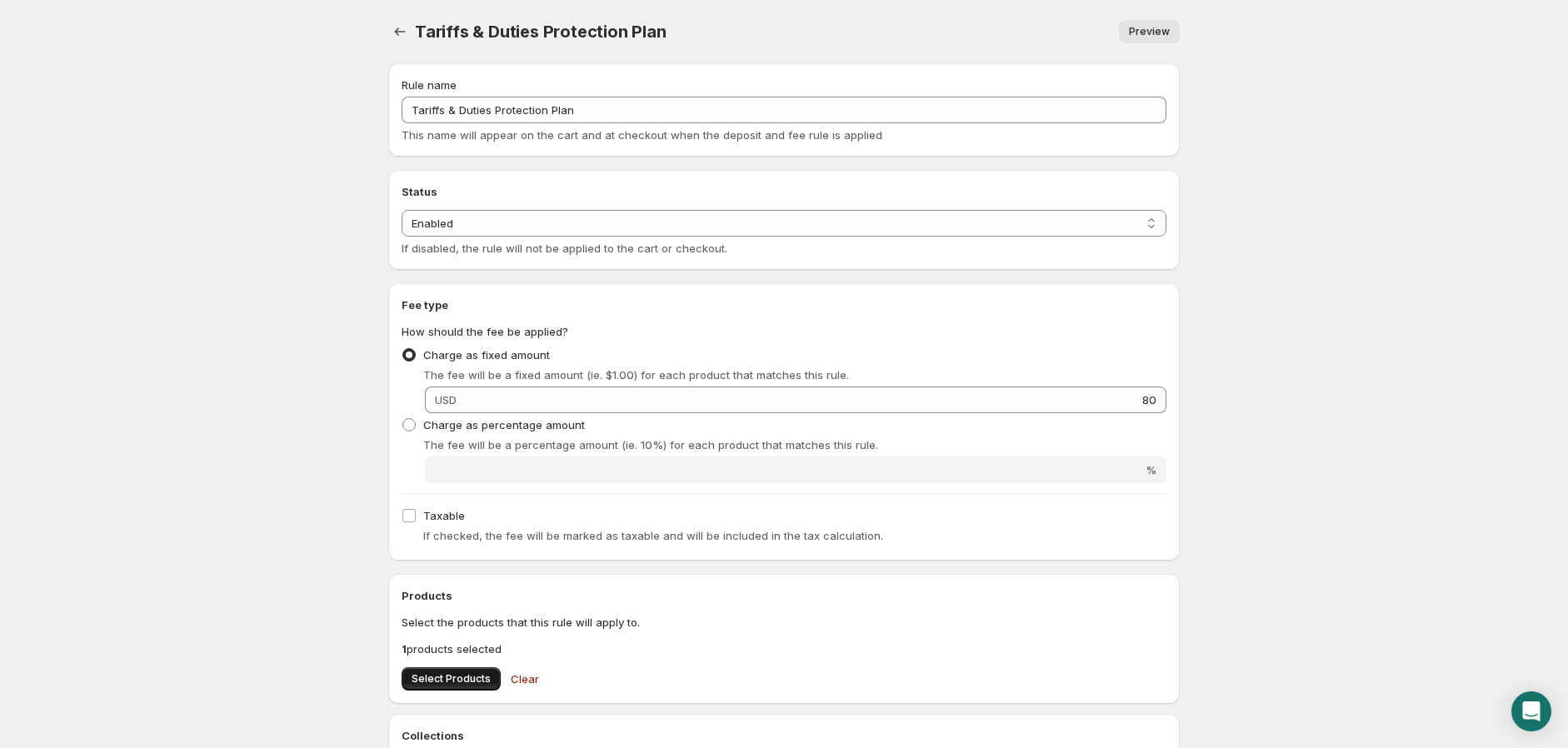
click at [437, 671] on button "Select Products" at bounding box center [450, 679] width 99 height 23
